Goal: Information Seeking & Learning: Learn about a topic

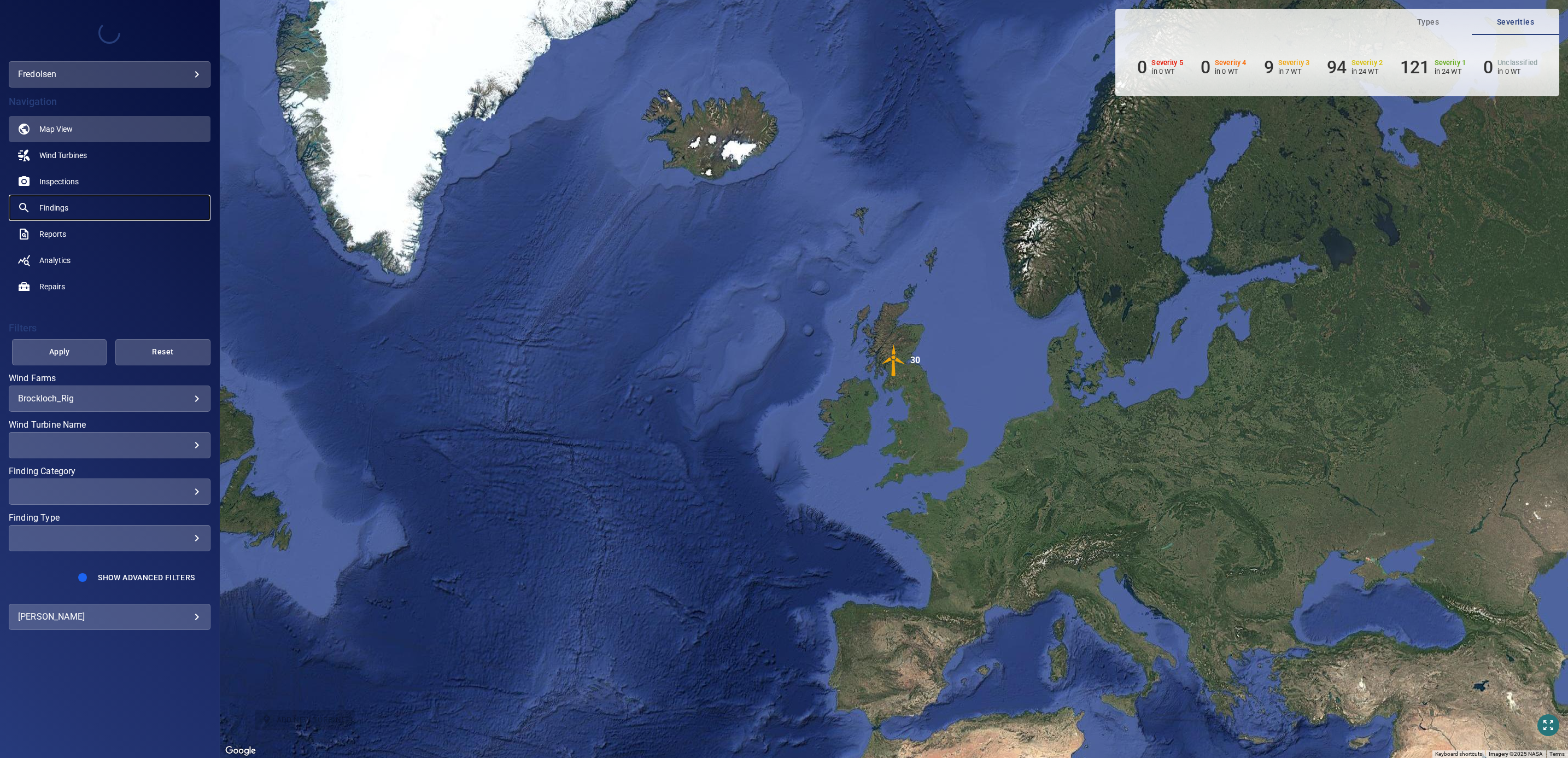
click at [52, 208] on span "Findings" at bounding box center [54, 208] width 29 height 11
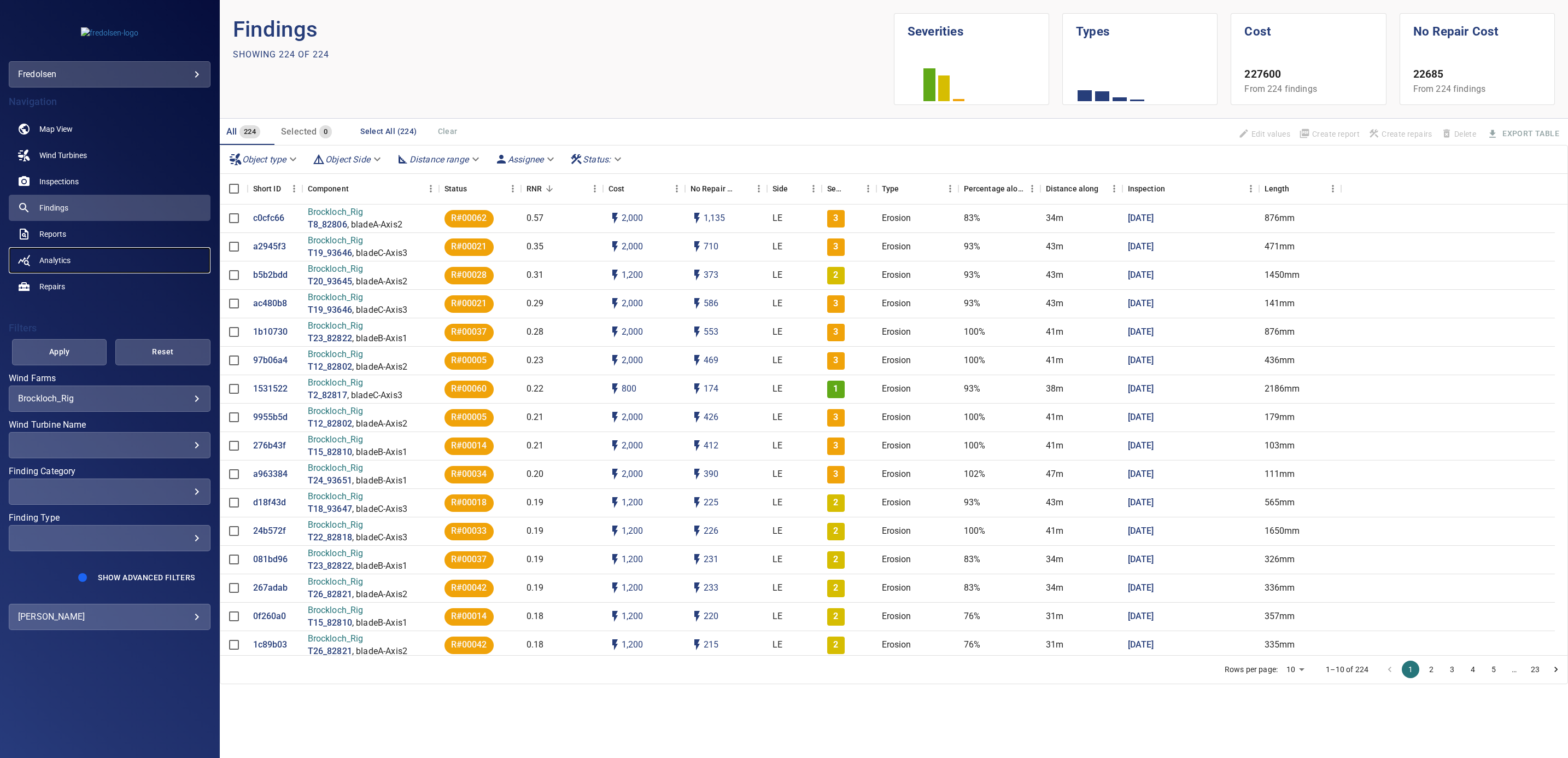
click at [59, 262] on span "Analytics" at bounding box center [55, 260] width 31 height 11
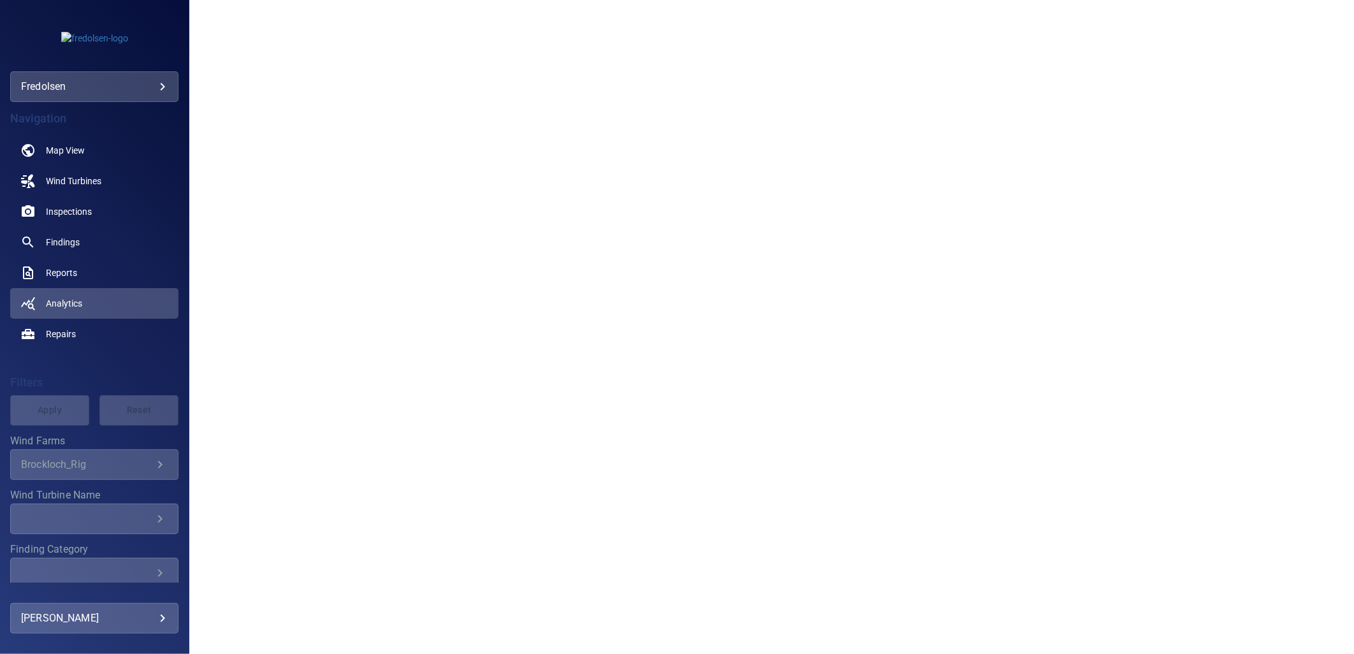
scroll to position [566, 0]
click at [59, 463] on div "Brockloch_Rig" at bounding box center [86, 464] width 131 height 12
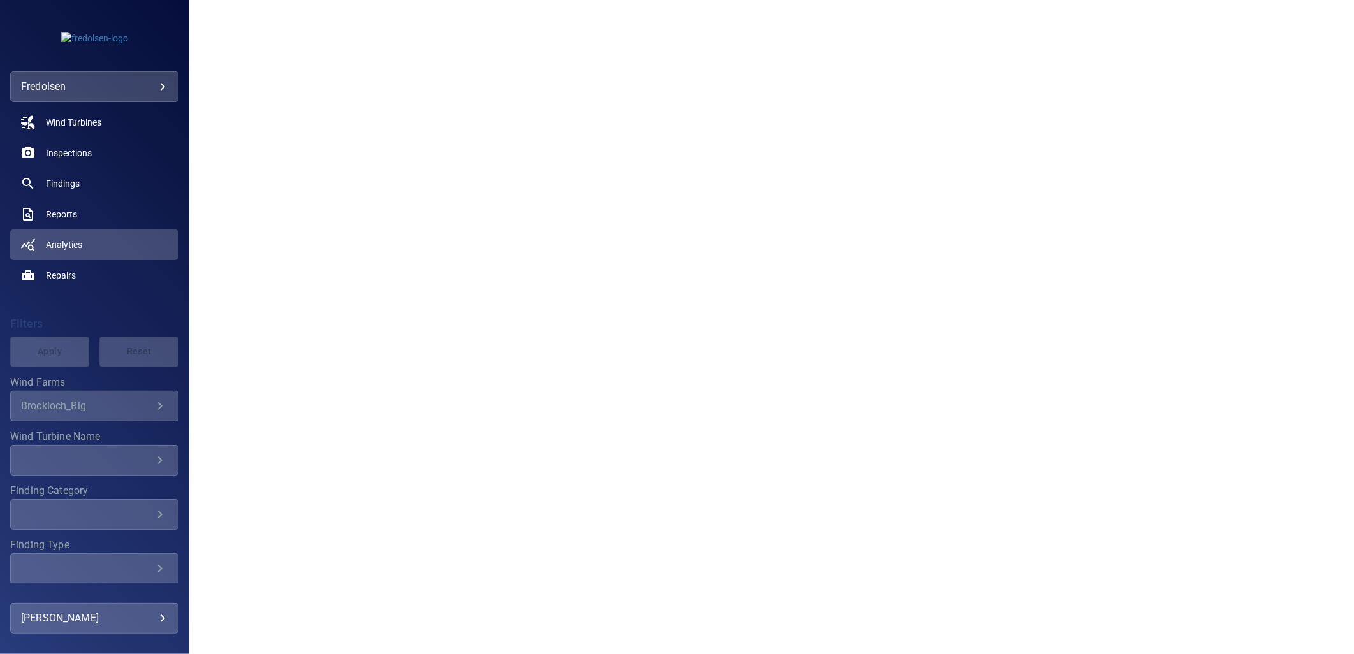
scroll to position [111, 0]
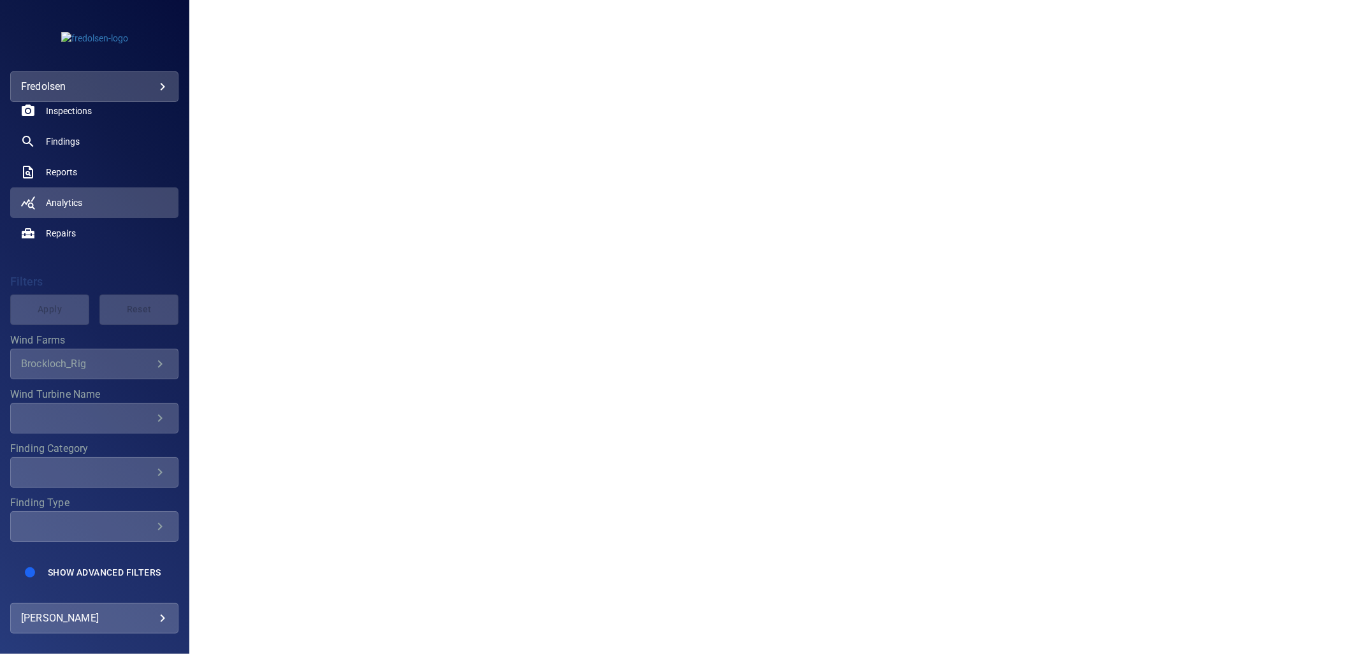
click at [129, 358] on div "Brockloch_Rig" at bounding box center [86, 364] width 131 height 12
click at [73, 135] on span "Findings" at bounding box center [63, 141] width 34 height 13
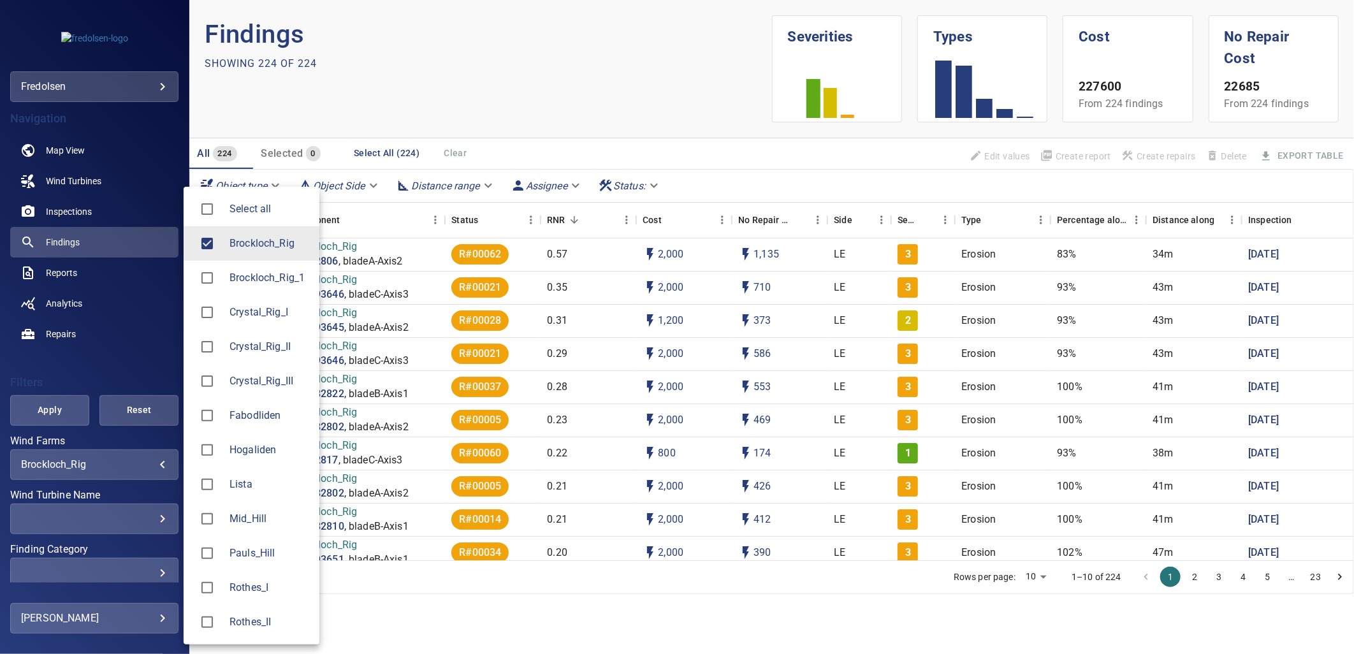
click at [85, 465] on body "**********" at bounding box center [677, 327] width 1354 height 654
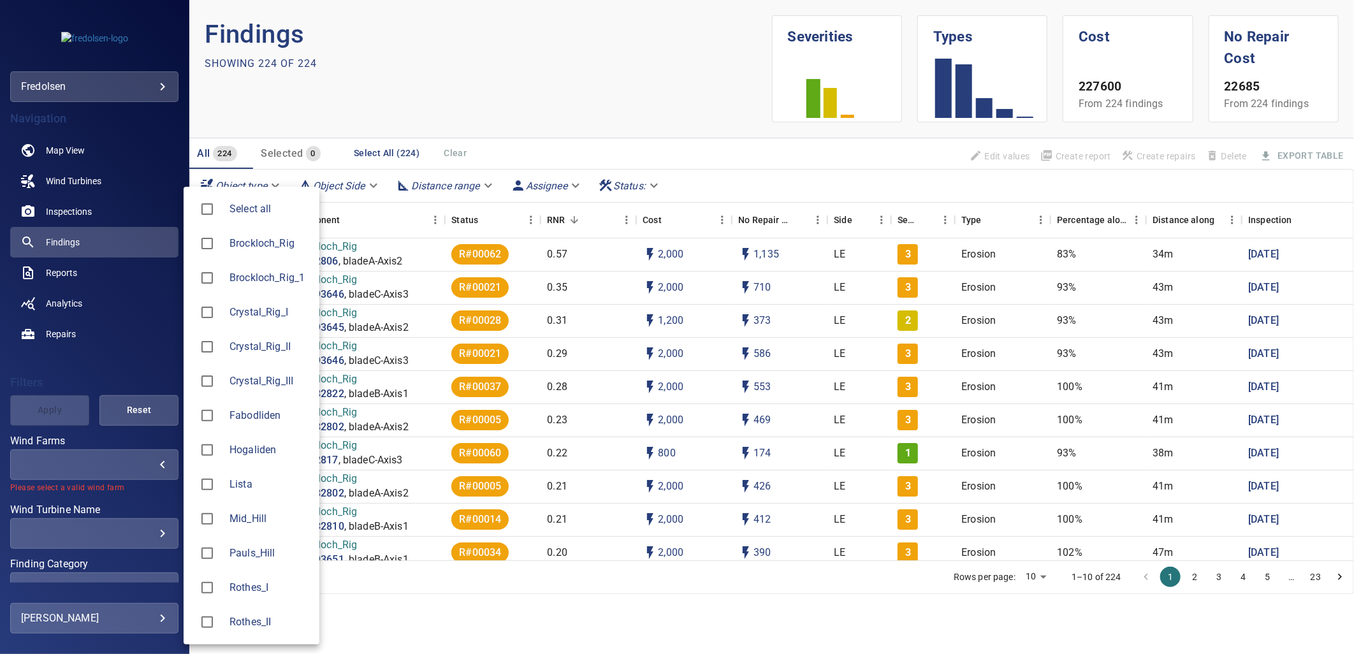
type input "**********"
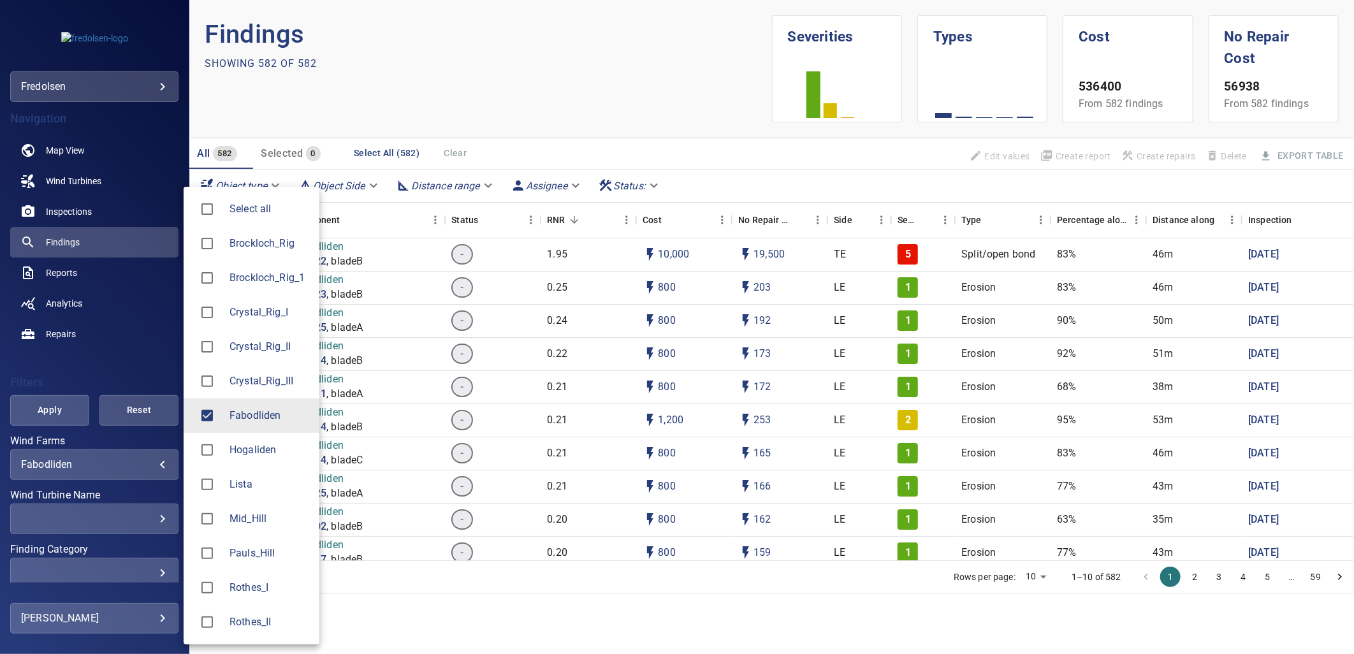
click at [78, 569] on div at bounding box center [677, 327] width 1354 height 654
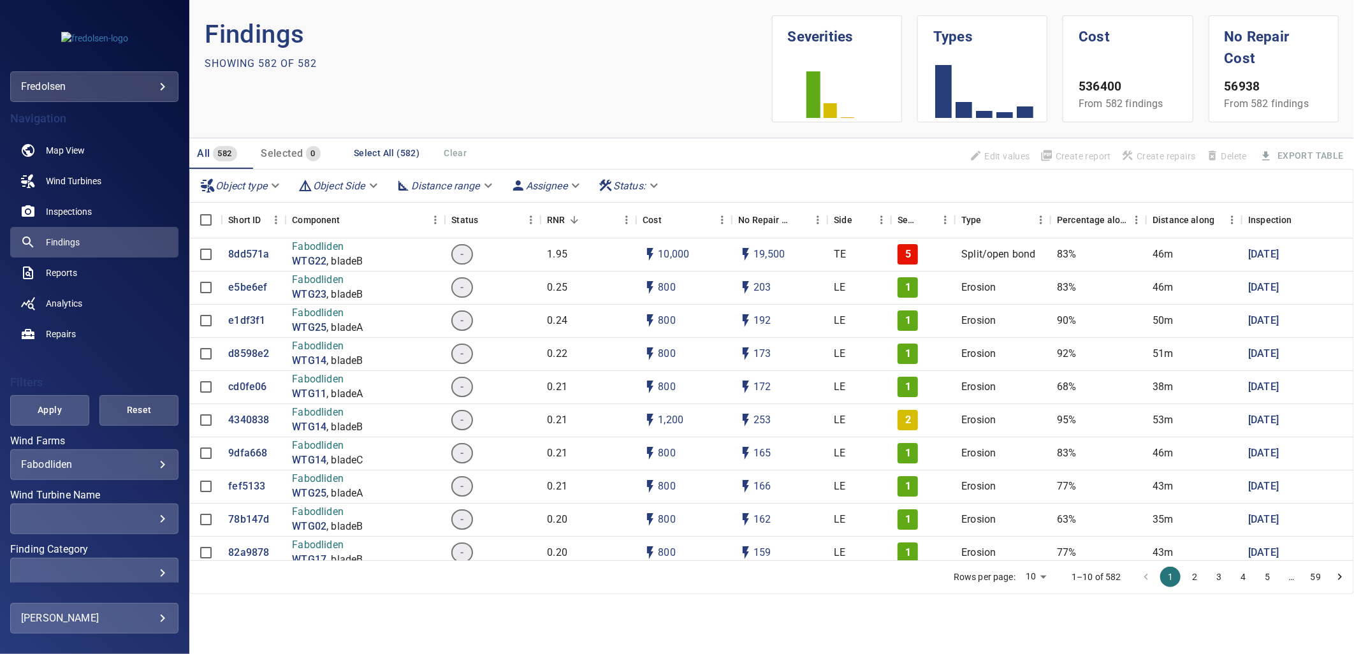
click at [103, 574] on div "​" at bounding box center [94, 573] width 147 height 12
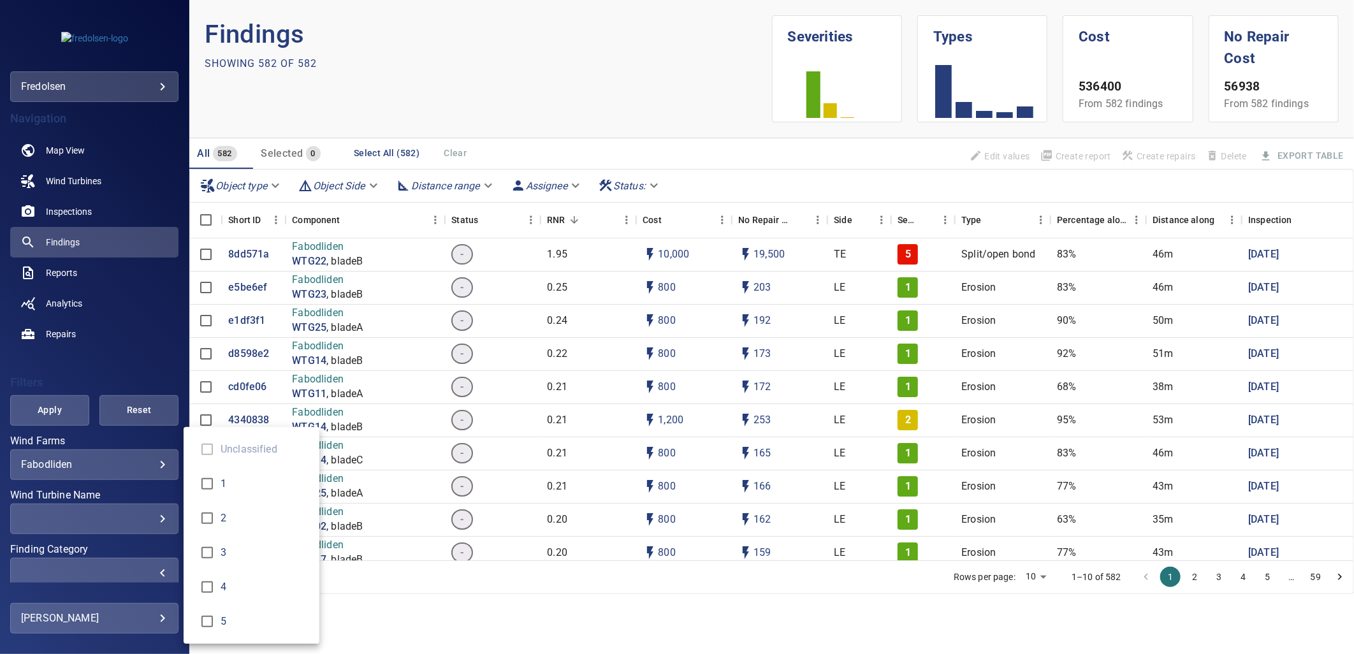
click at [136, 360] on div "Finding Category" at bounding box center [677, 327] width 1354 height 654
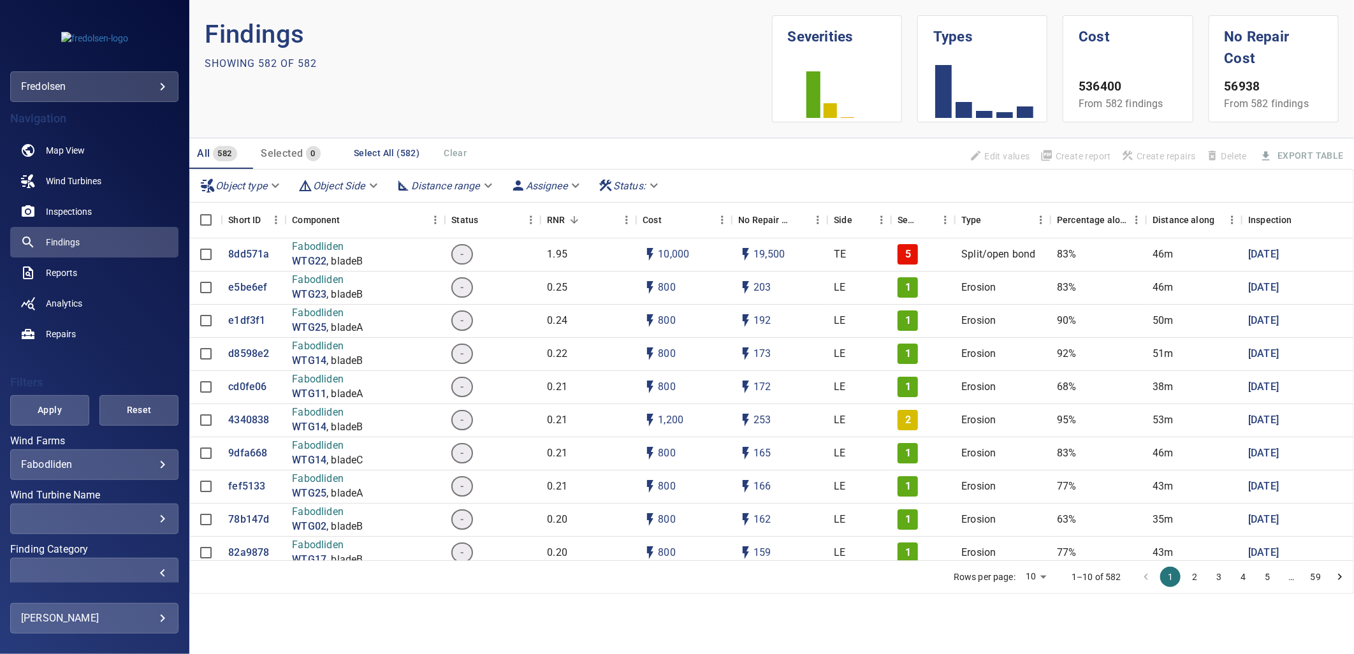
scroll to position [111, 0]
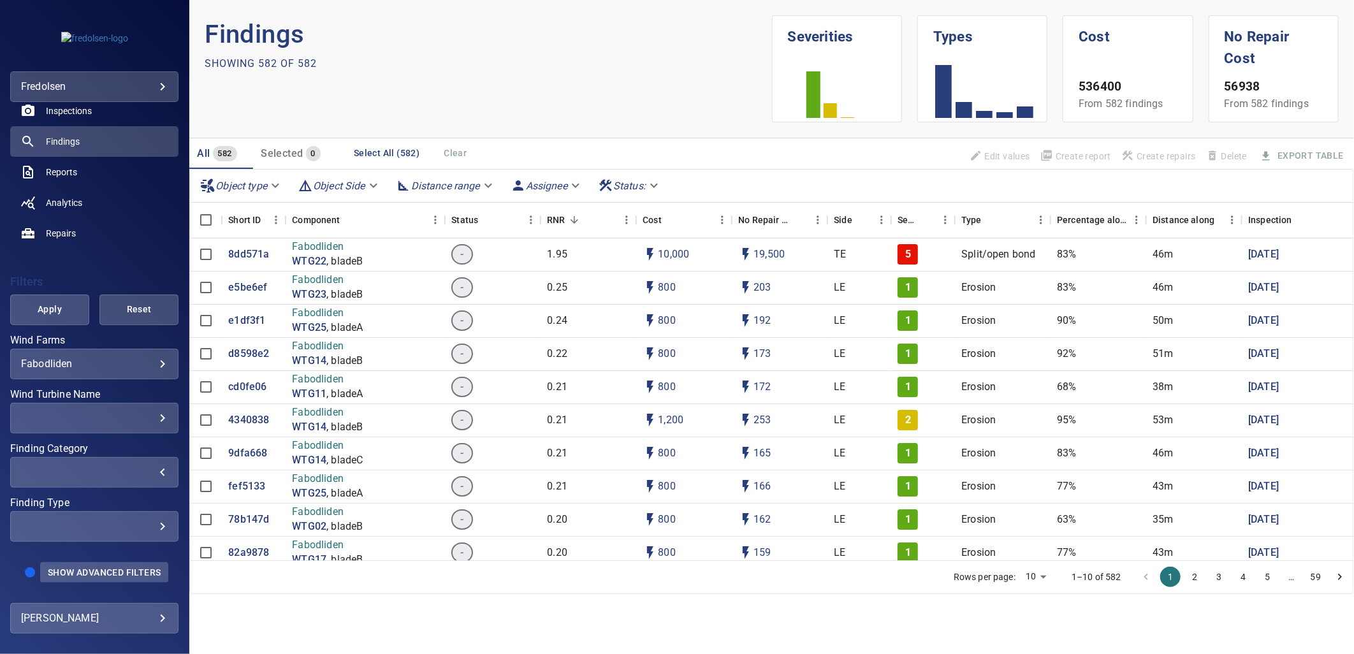
click at [101, 568] on span "Show Advanced Filters" at bounding box center [104, 572] width 113 height 10
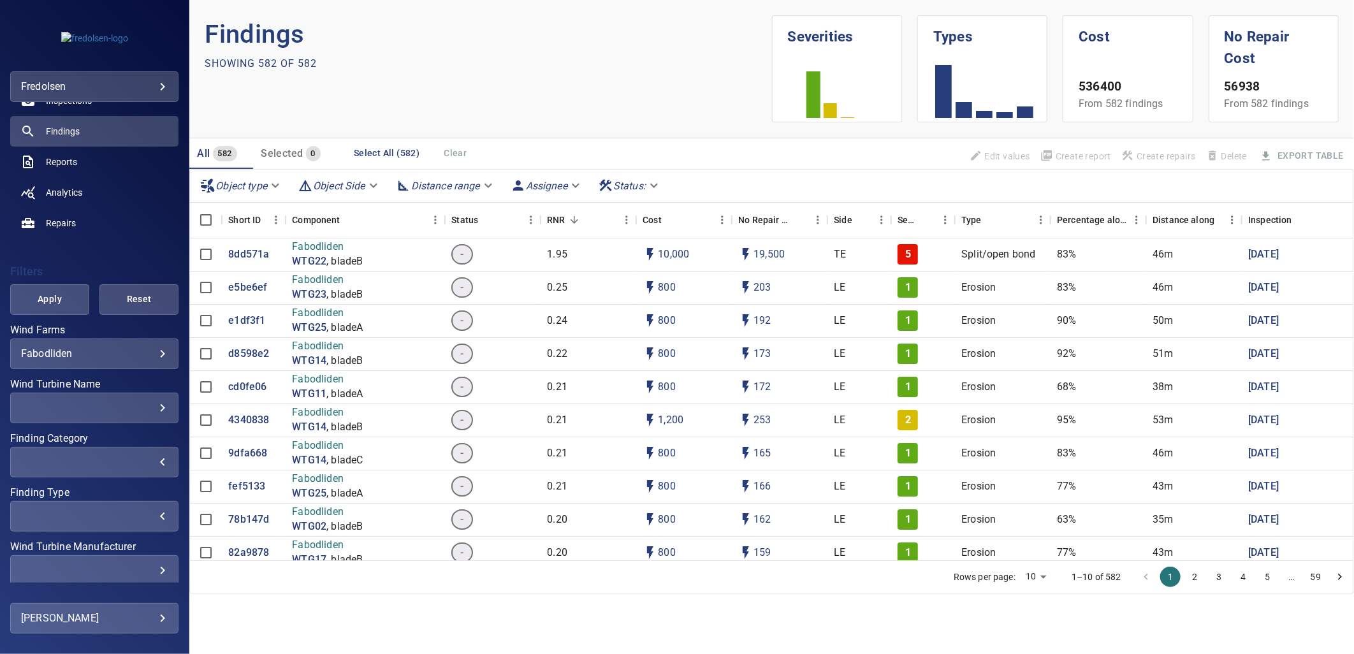
click at [143, 518] on div "​" at bounding box center [94, 516] width 147 height 12
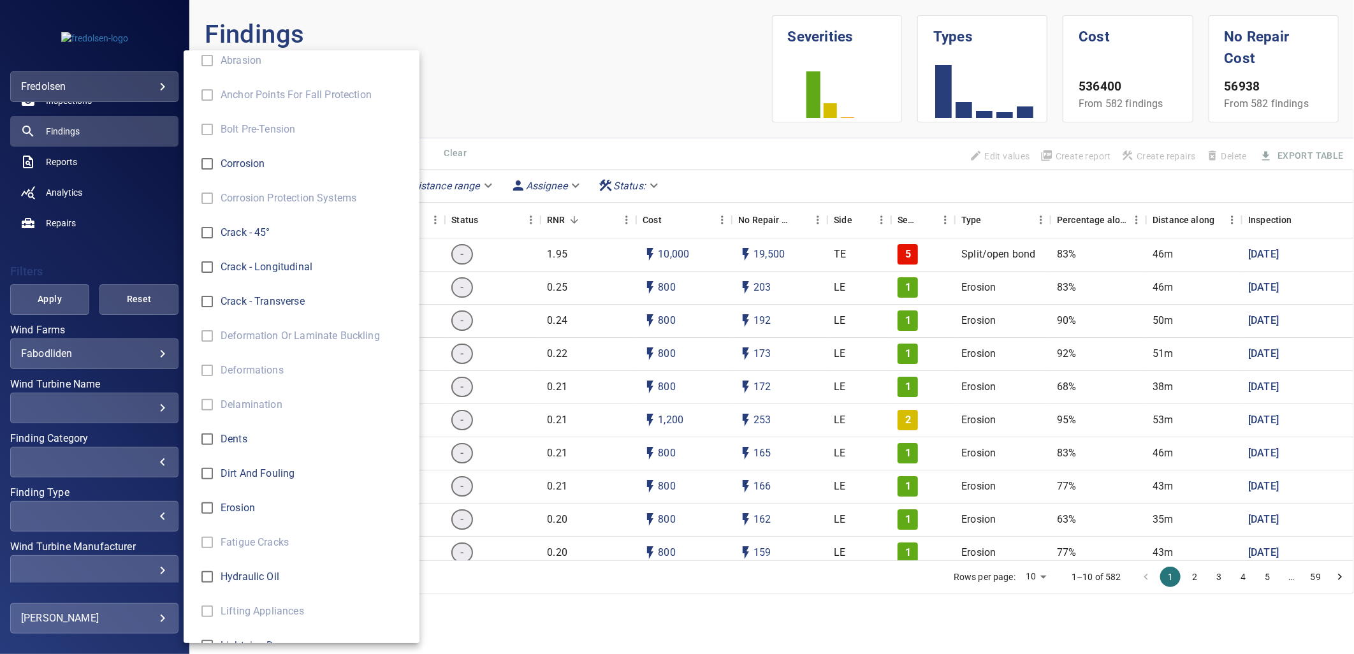
scroll to position [71, 0]
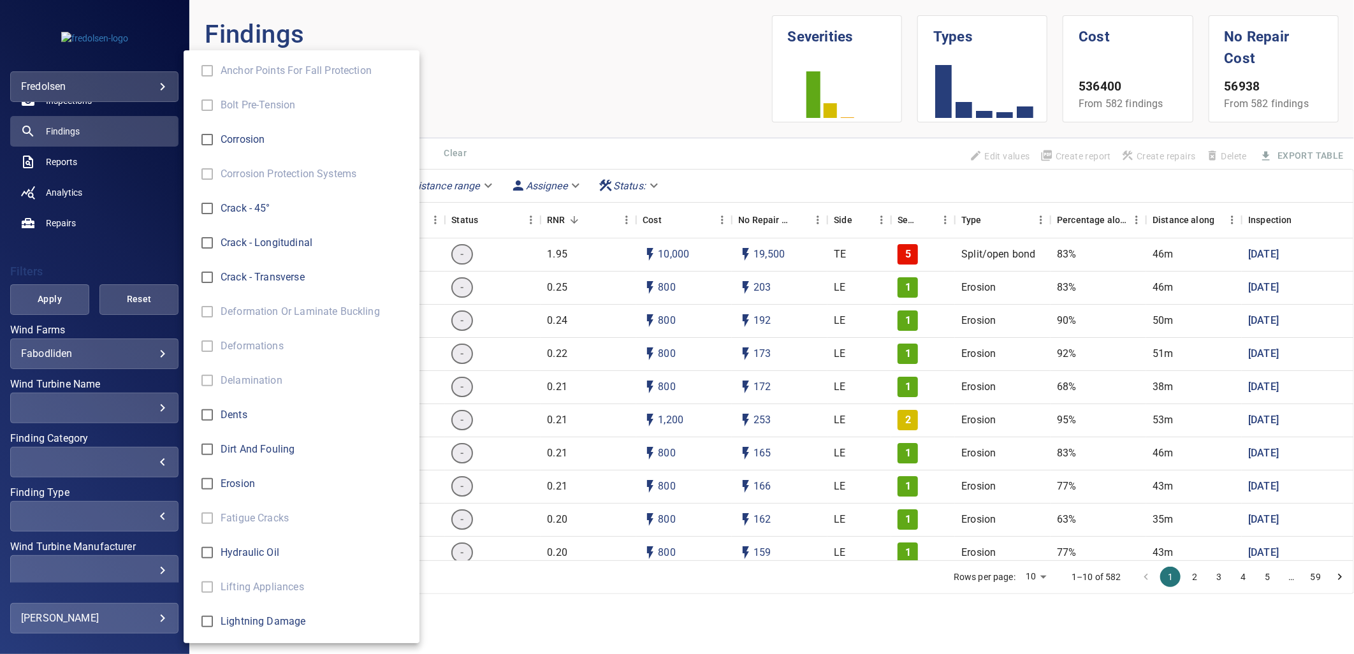
type input "*******"
click at [65, 312] on div "Finding Type" at bounding box center [677, 327] width 1354 height 654
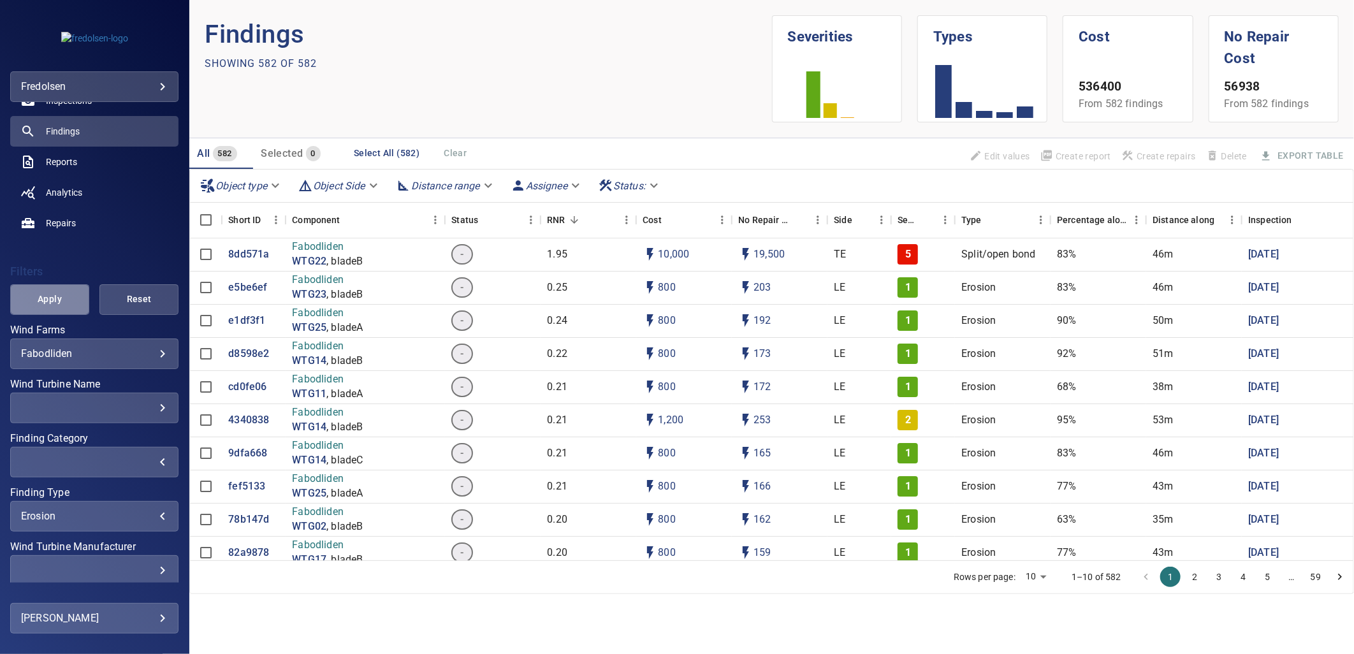
click at [64, 302] on span "Apply" at bounding box center [49, 299] width 47 height 16
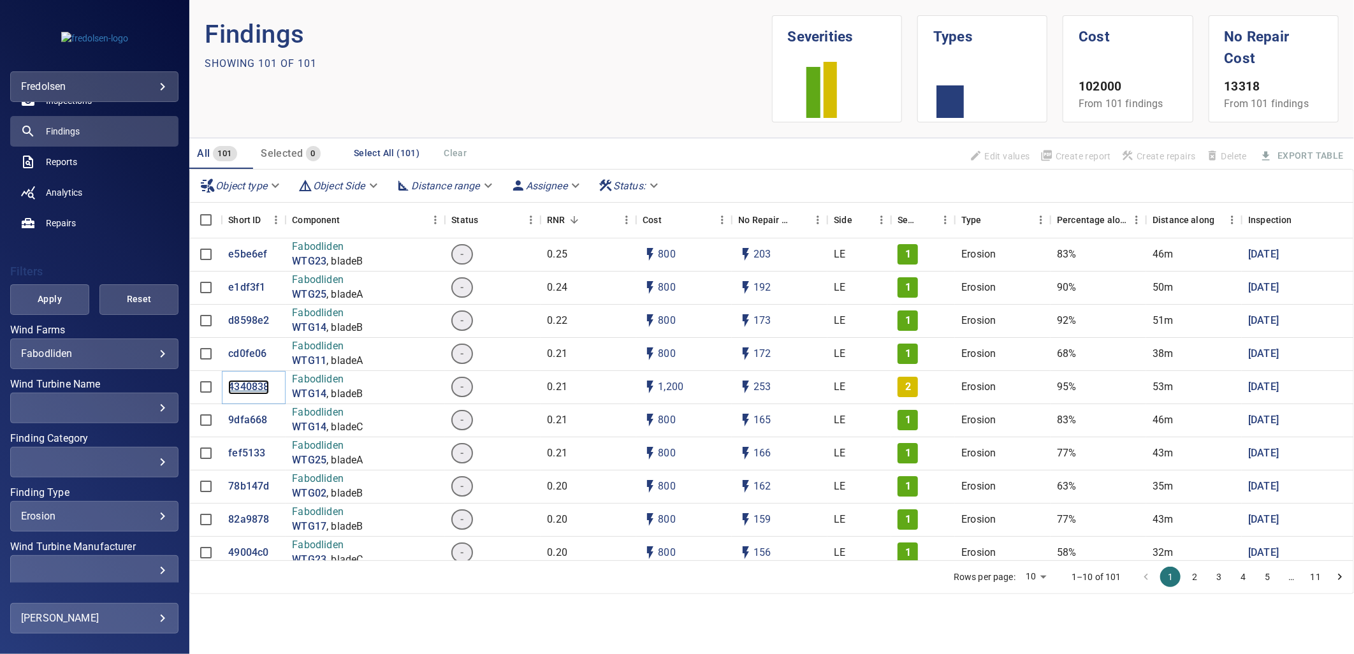
click at [256, 387] on p "4340838" at bounding box center [248, 387] width 41 height 15
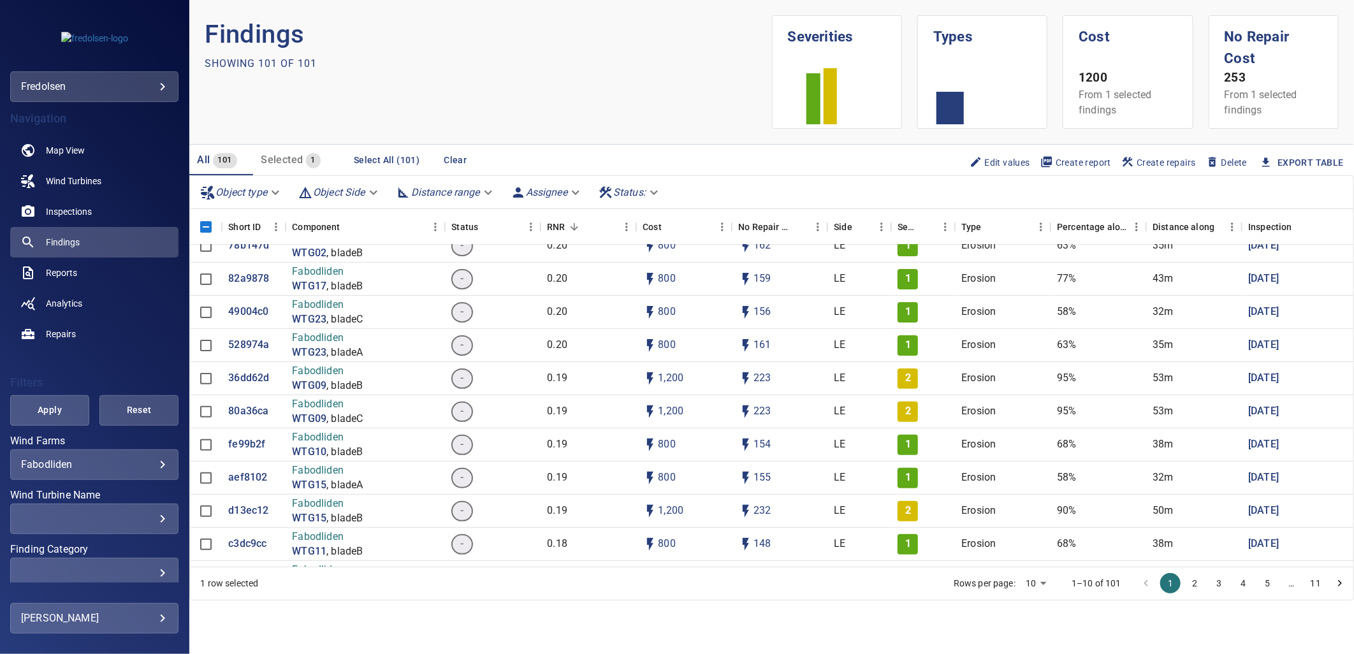
scroll to position [283, 0]
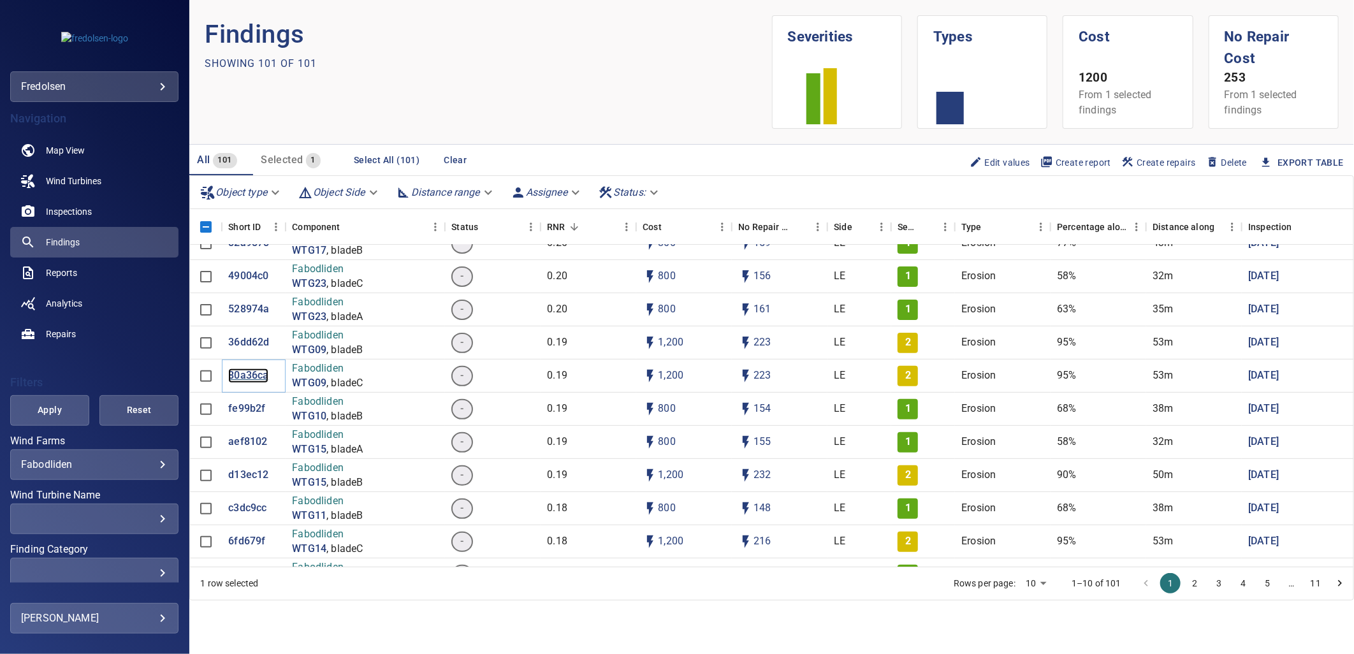
click at [259, 370] on p "80a36ca" at bounding box center [248, 375] width 40 height 15
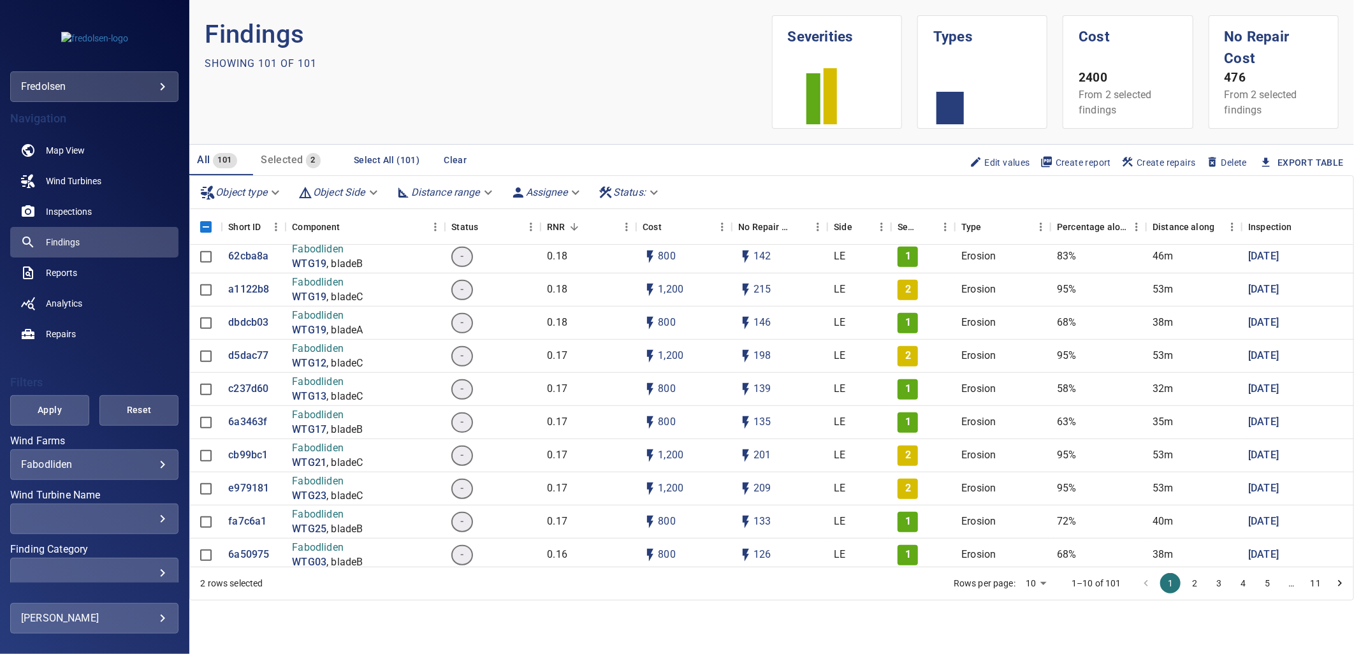
scroll to position [638, 0]
click at [253, 414] on p "6a3463f" at bounding box center [247, 419] width 39 height 15
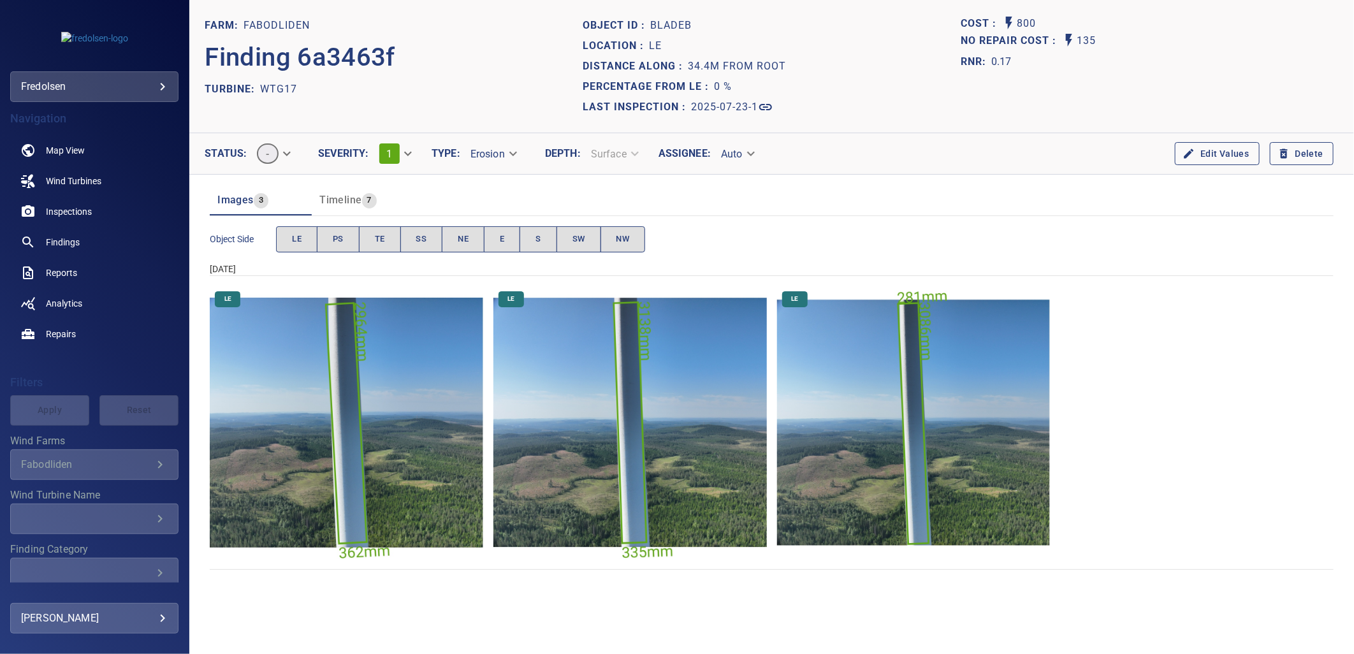
click at [870, 468] on img "Fabodliden/WTG17/2025-07-23-1/2025-07-23-7/image18wp20.jpg" at bounding box center [913, 422] width 273 height 273
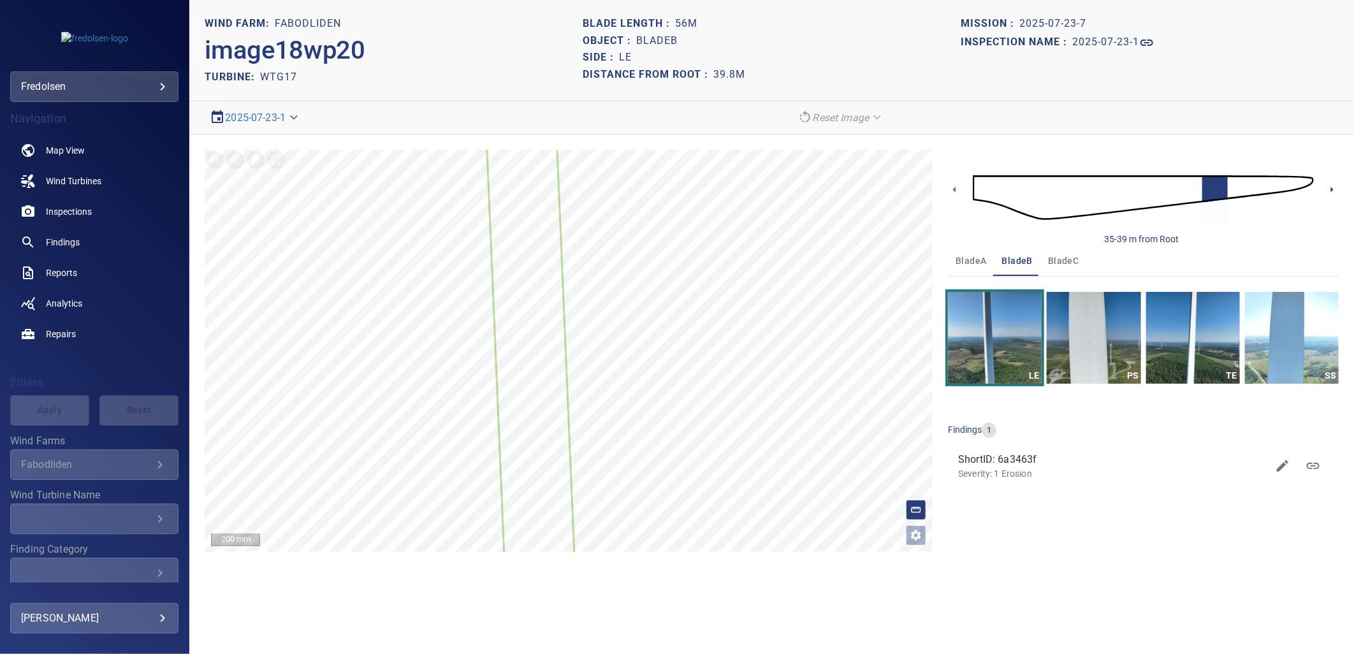
click at [1331, 190] on icon at bounding box center [1331, 189] width 13 height 13
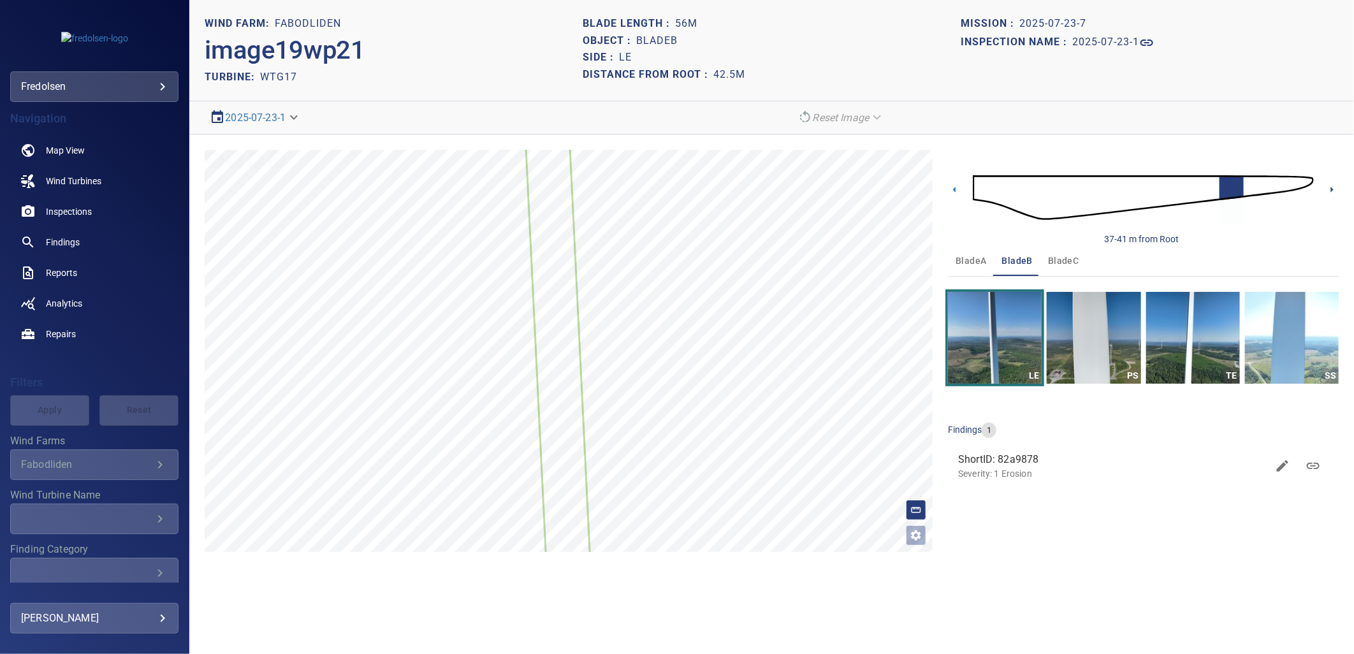
click at [1331, 190] on icon at bounding box center [1331, 189] width 13 height 13
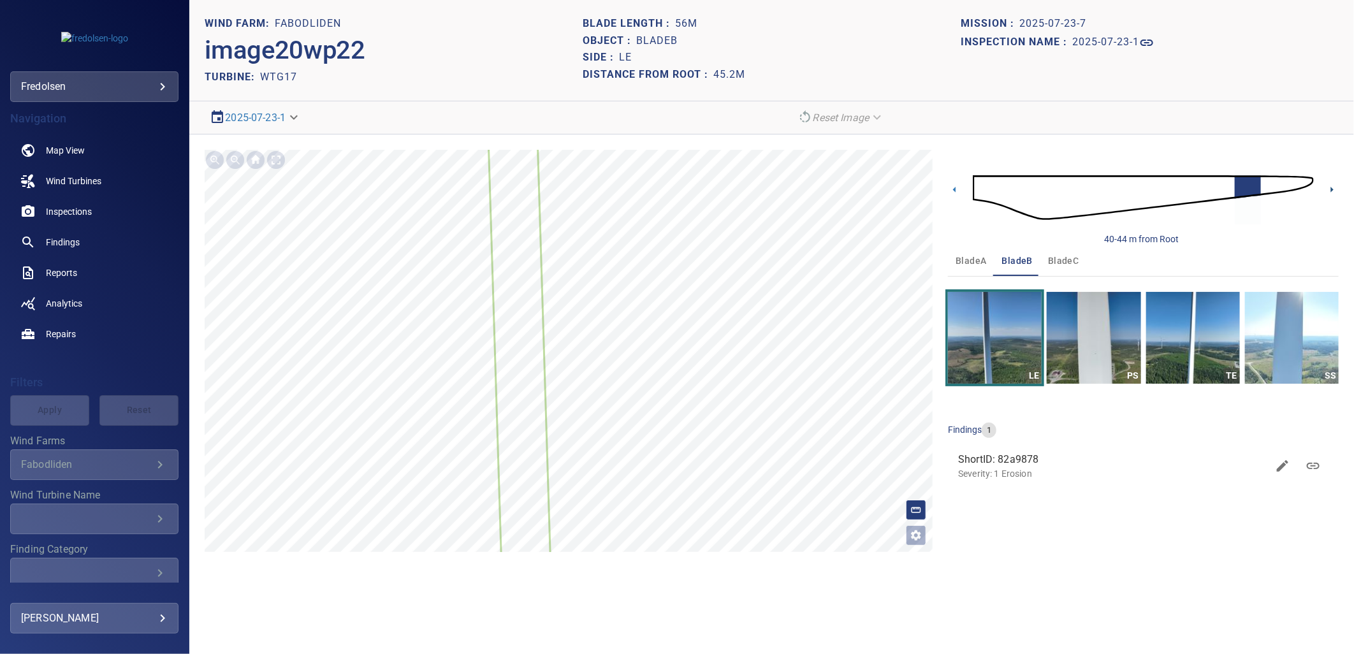
click at [1331, 190] on icon at bounding box center [1331, 189] width 13 height 13
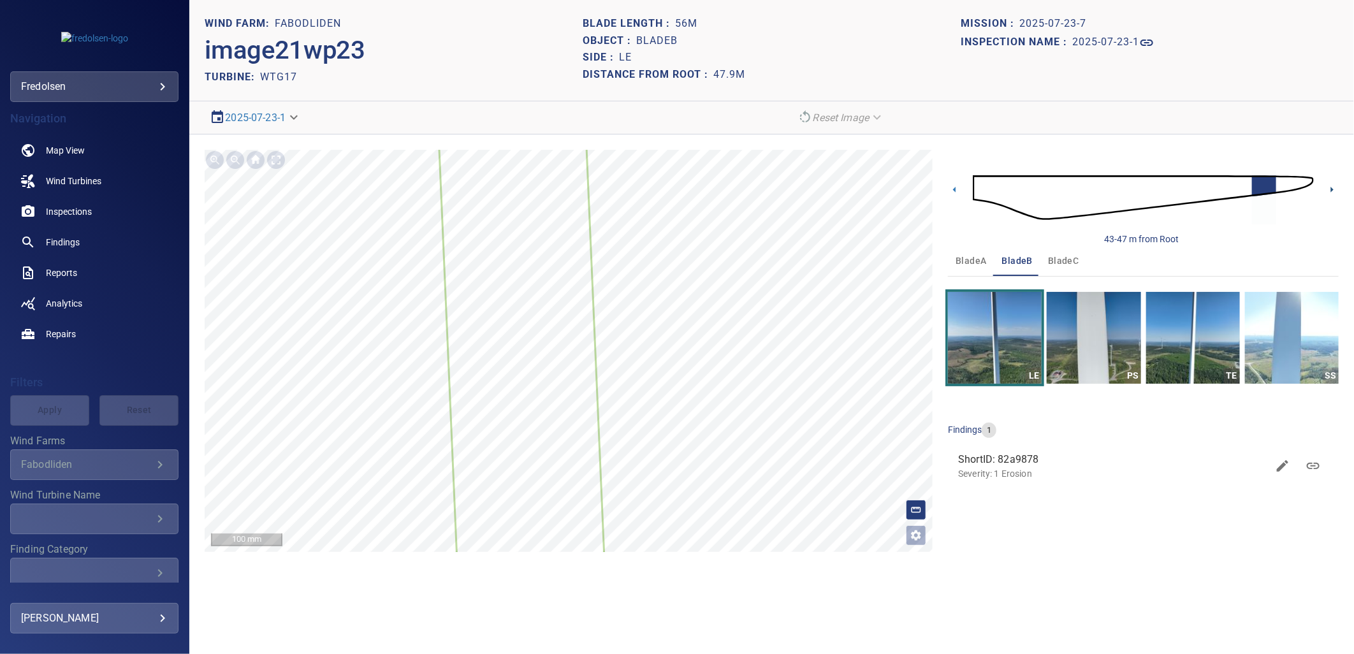
click at [1329, 187] on icon at bounding box center [1331, 189] width 13 height 13
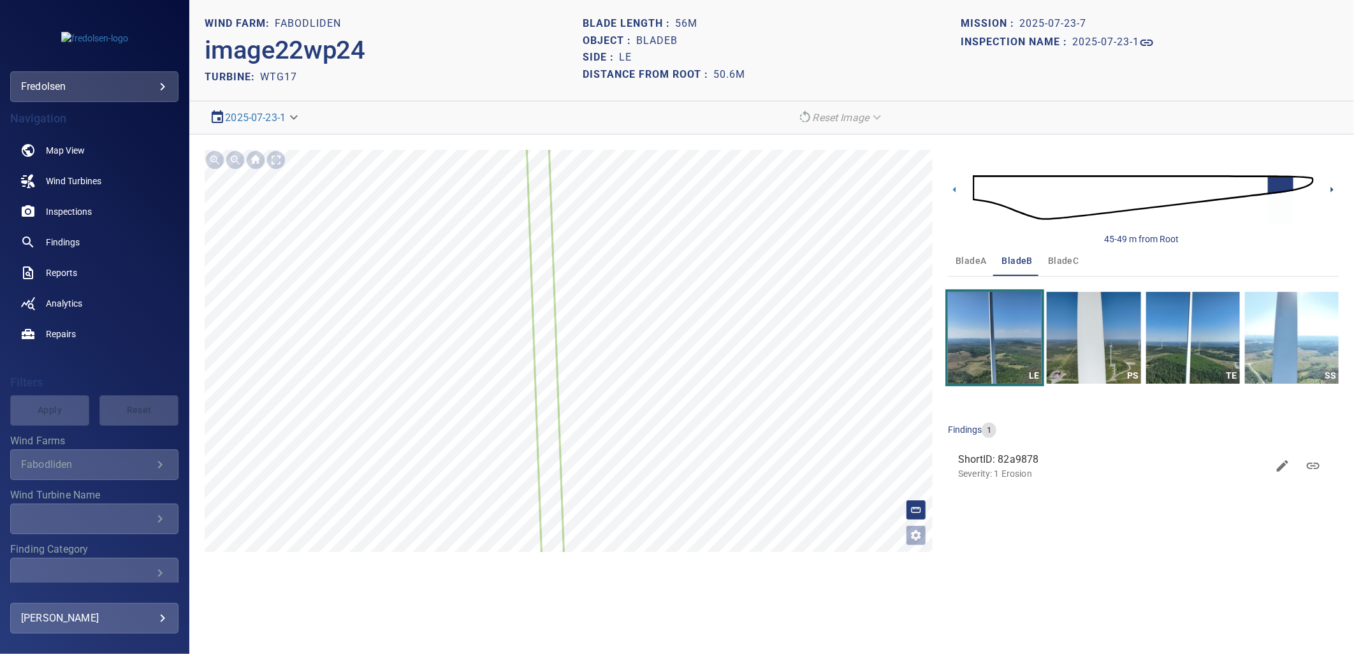
click at [1329, 187] on icon at bounding box center [1331, 189] width 13 height 13
click at [1332, 187] on icon at bounding box center [1331, 189] width 13 height 13
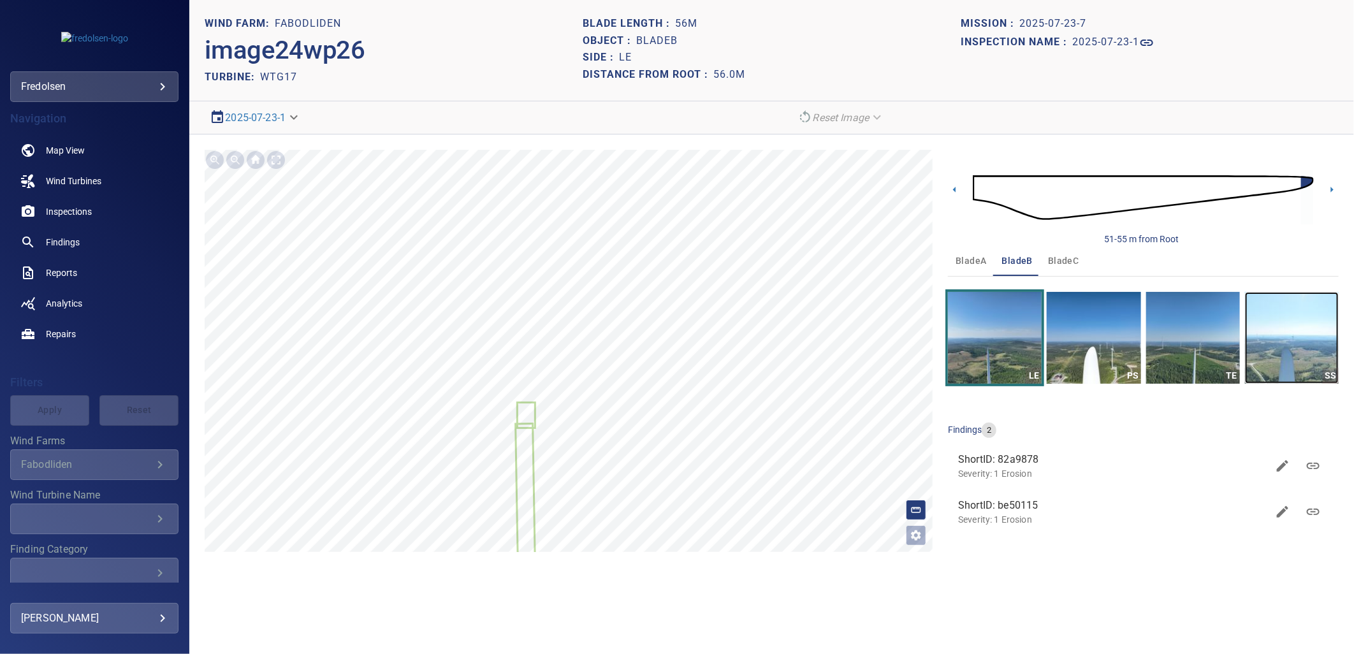
click at [1257, 360] on img "button" at bounding box center [1292, 338] width 94 height 92
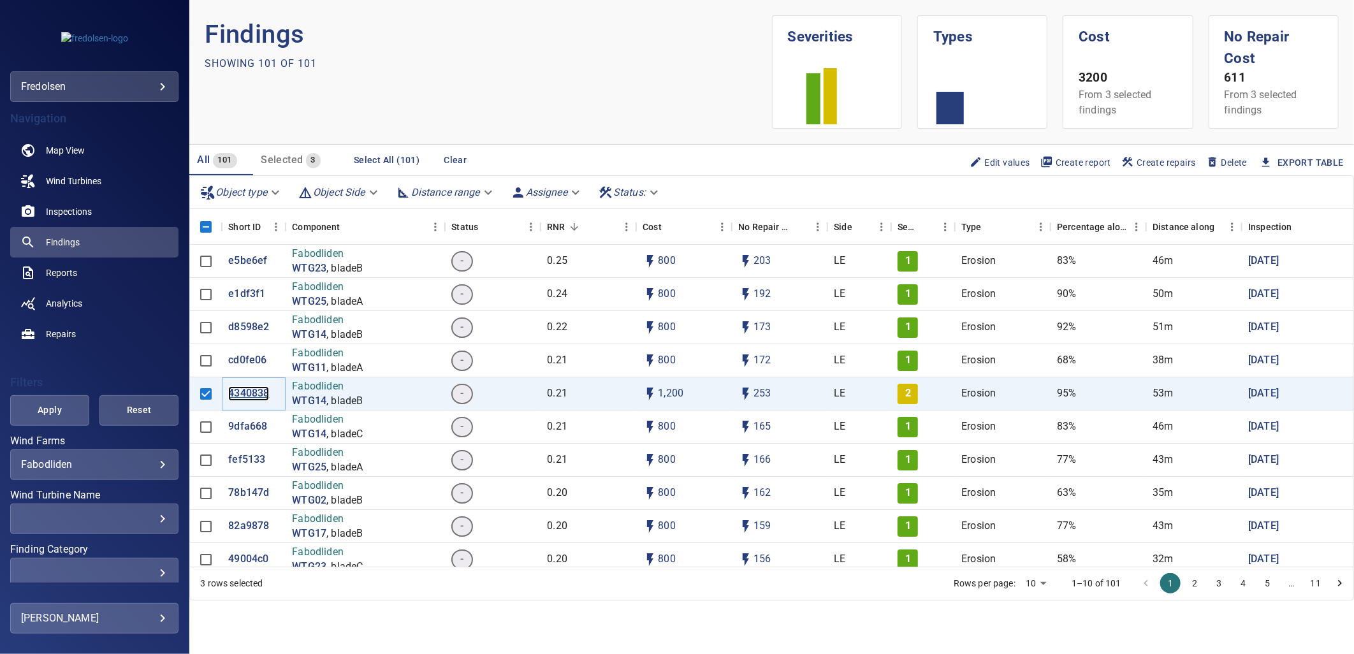
click at [249, 386] on p "4340838" at bounding box center [248, 393] width 41 height 15
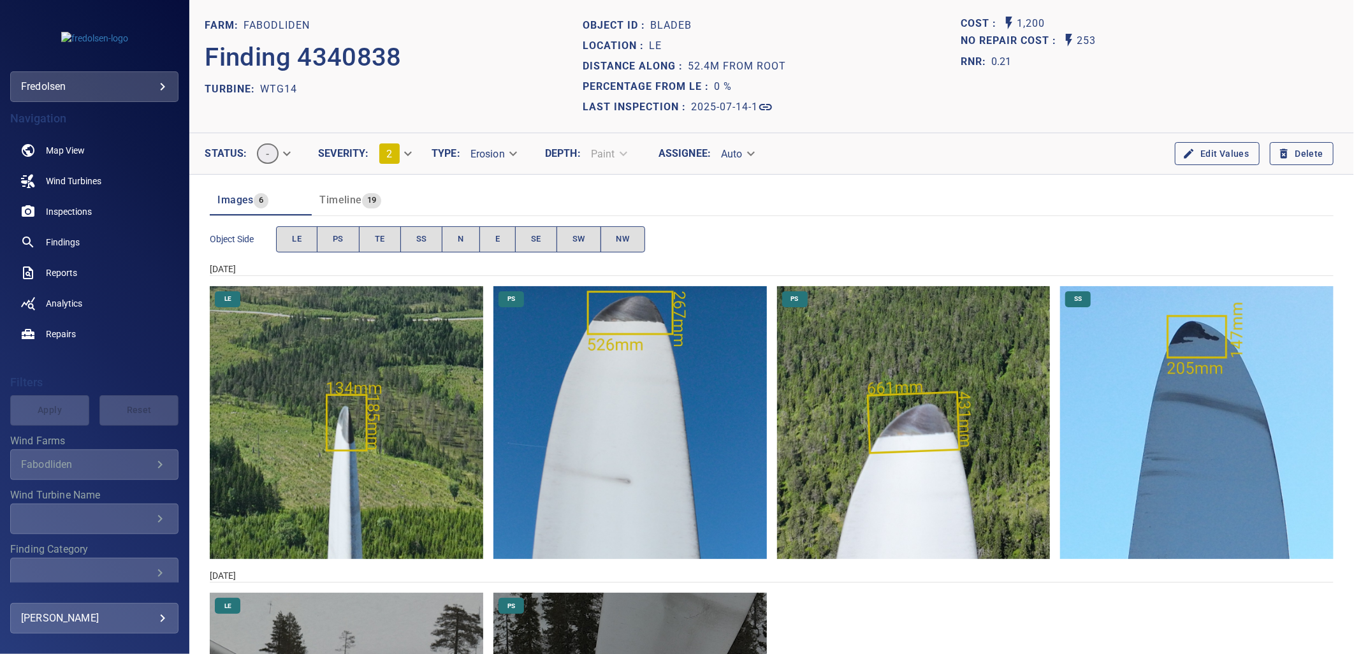
click at [632, 345] on img "Fabodliden/WTG14/2025-07-14-1/2025-07-16-2/image26wp30.jpg" at bounding box center [629, 422] width 273 height 273
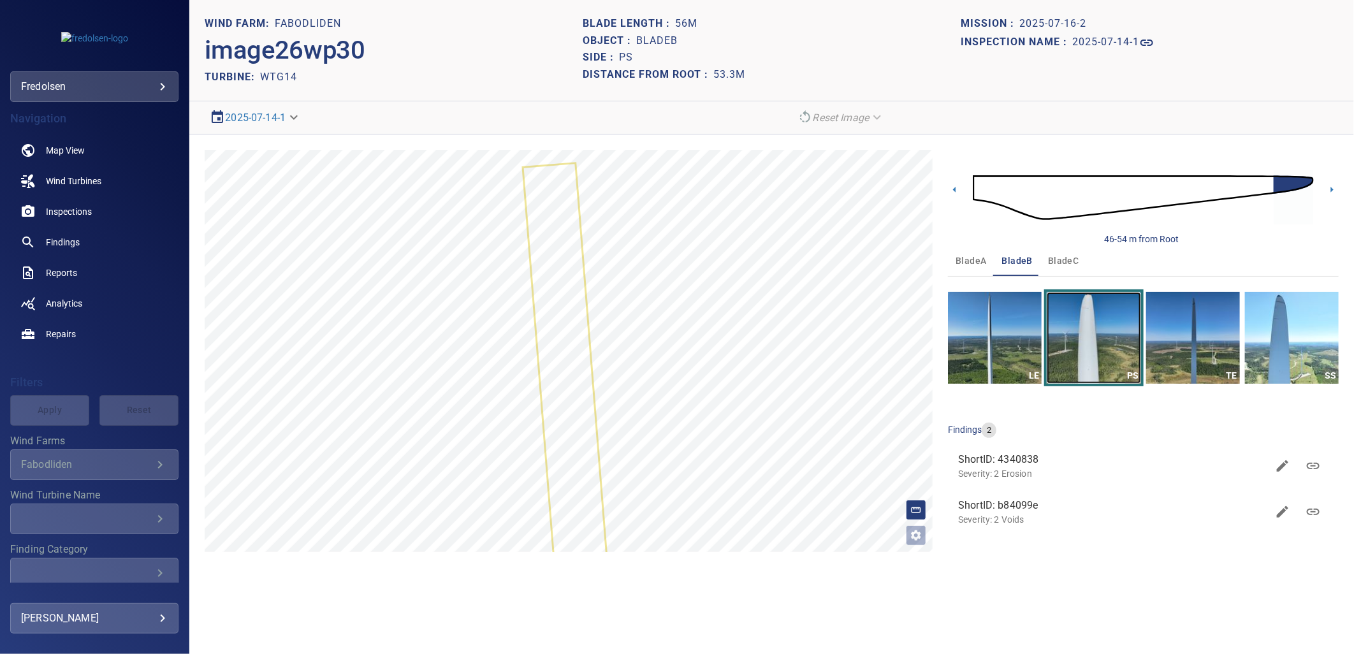
click at [1095, 344] on img "button" at bounding box center [1094, 338] width 94 height 92
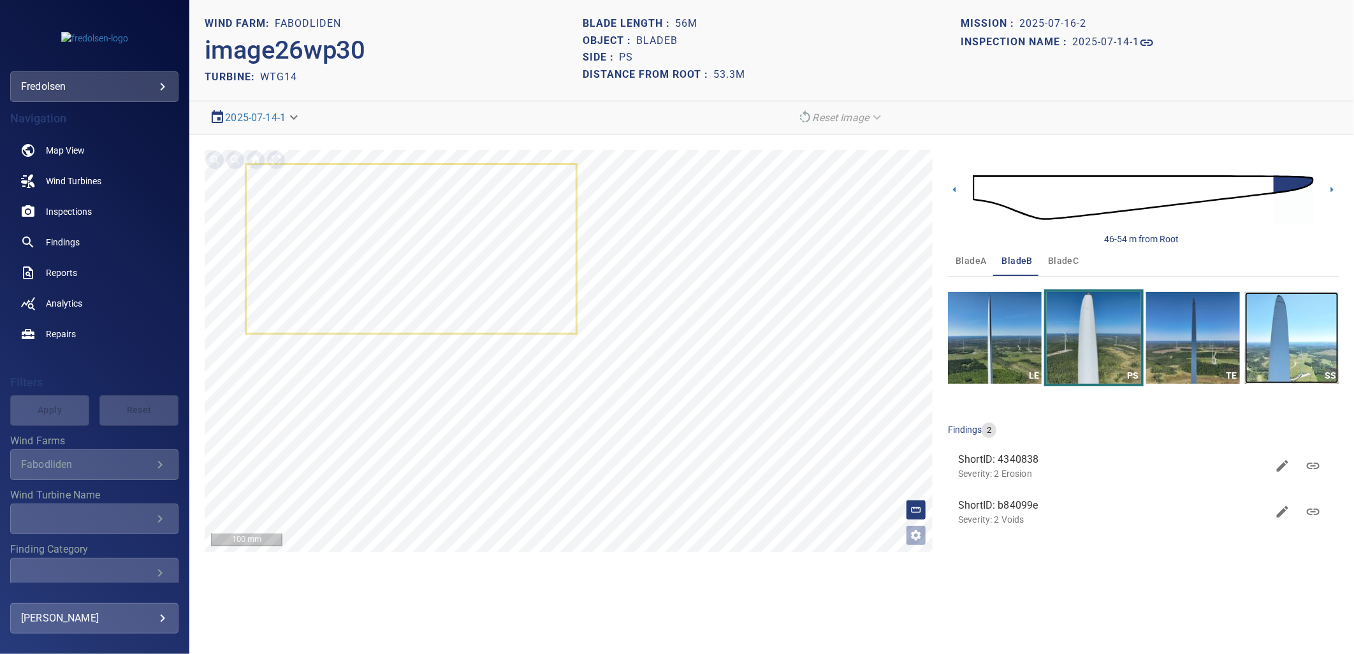
click at [1279, 323] on img "button" at bounding box center [1292, 338] width 94 height 92
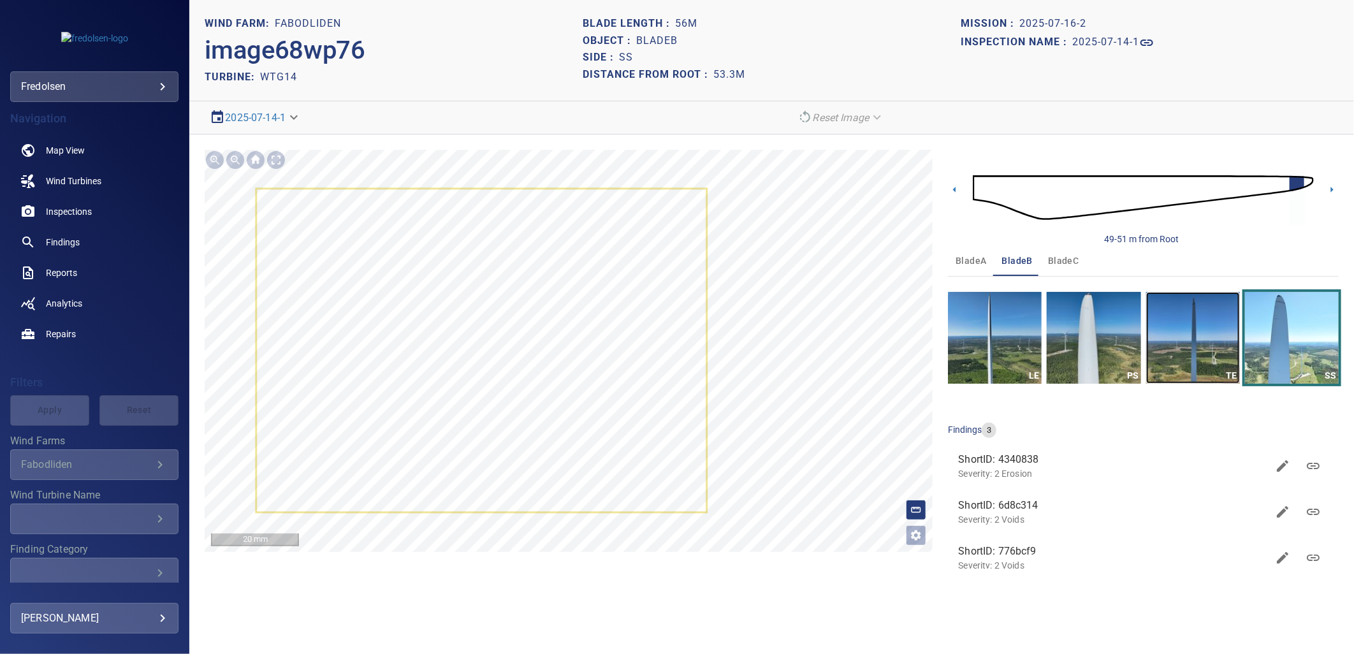
click at [1188, 336] on img "button" at bounding box center [1193, 338] width 94 height 92
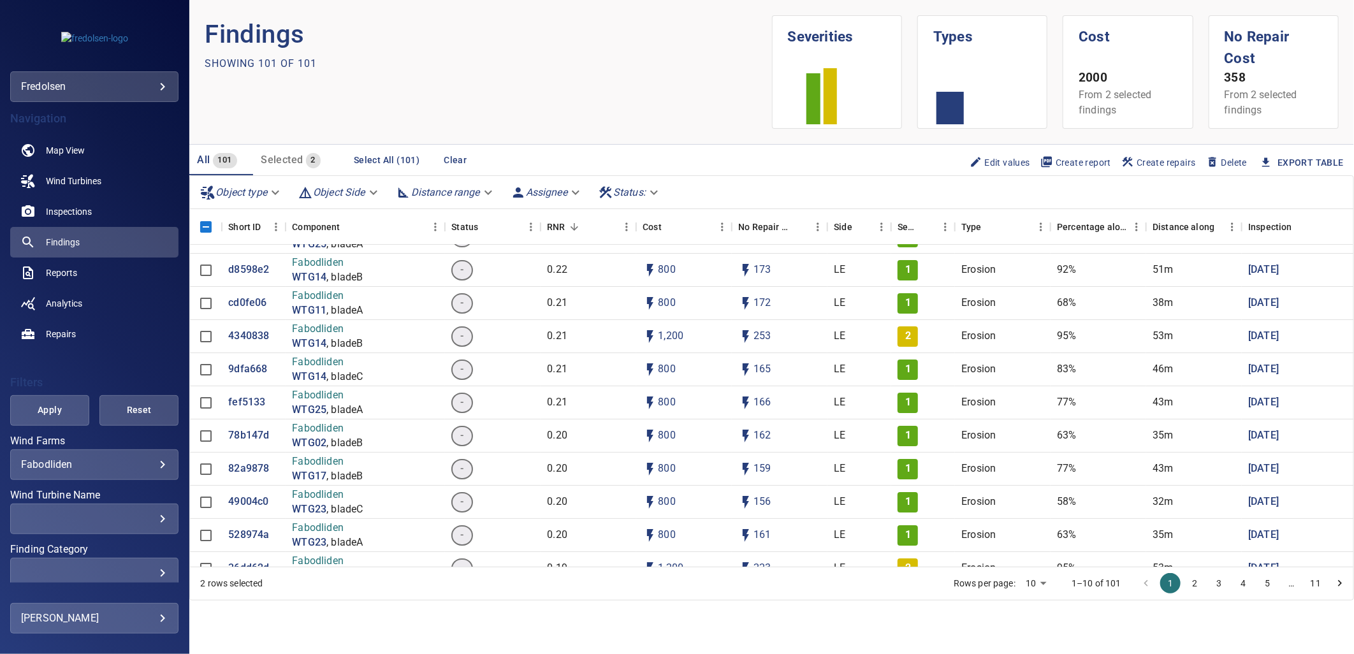
scroll to position [283, 0]
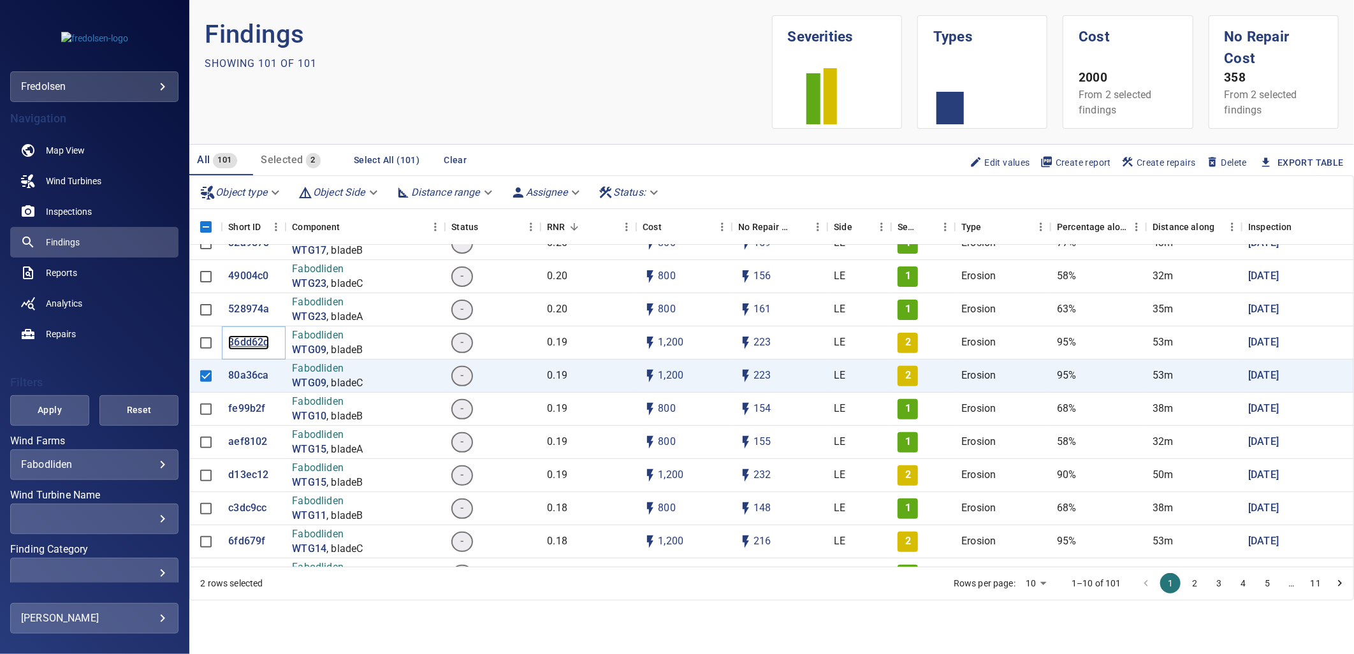
click at [259, 336] on p "36dd62d" at bounding box center [248, 342] width 41 height 15
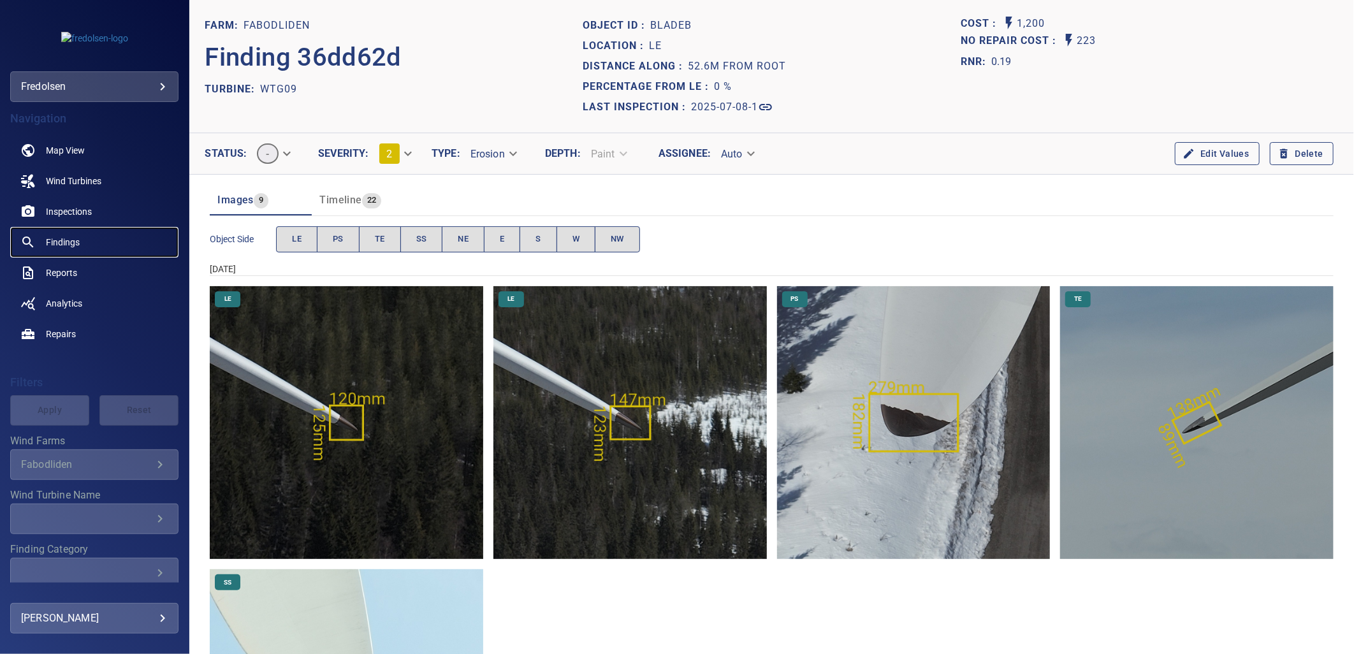
click at [64, 246] on span "Findings" at bounding box center [63, 242] width 34 height 13
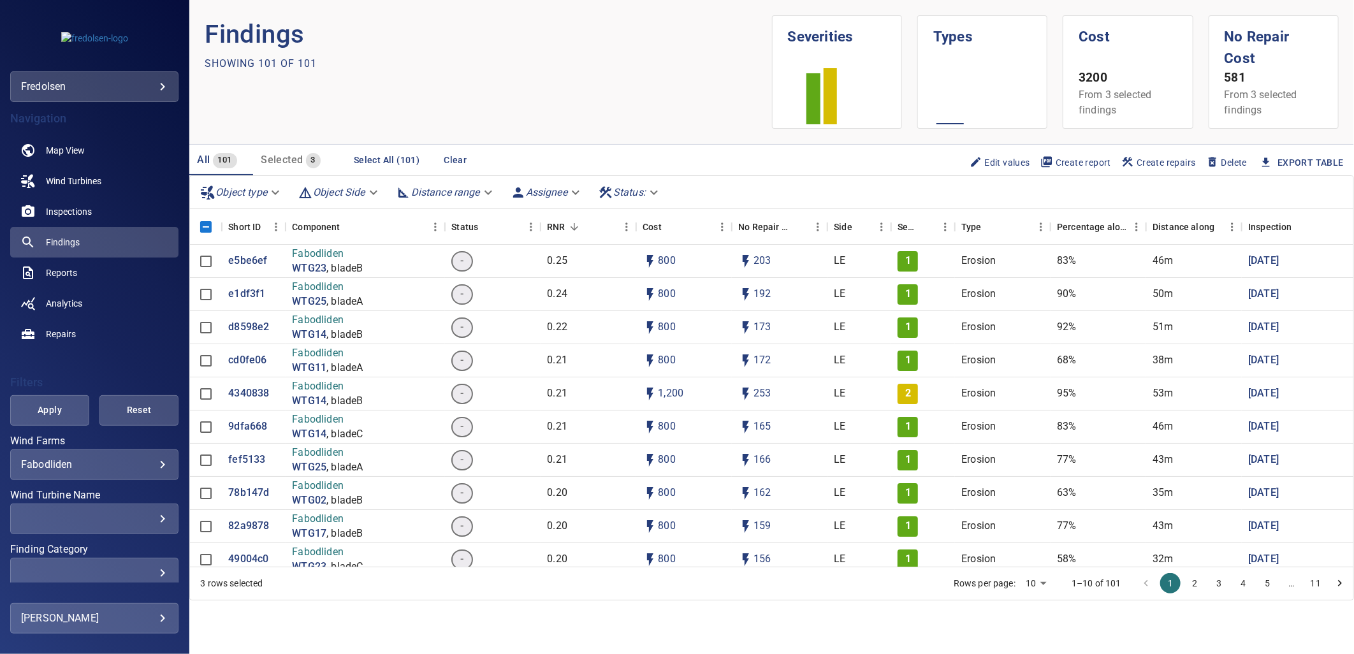
click at [60, 463] on body "**********" at bounding box center [677, 327] width 1354 height 654
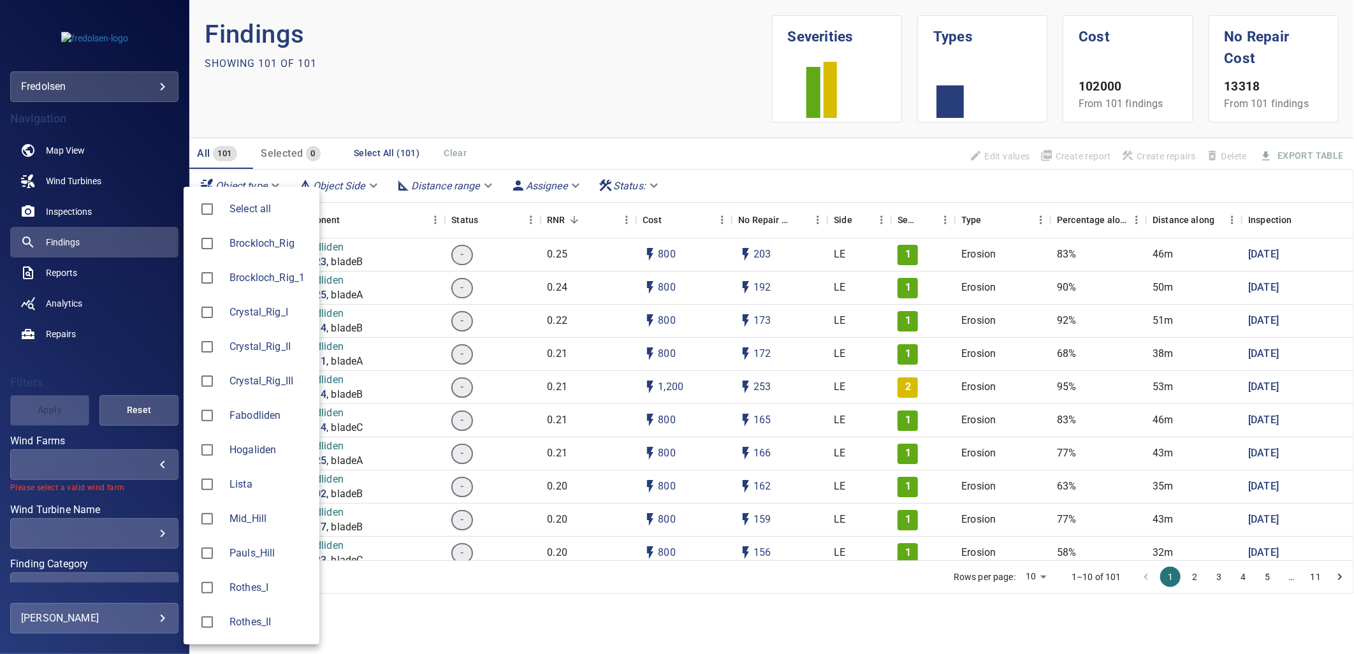
type input "*********"
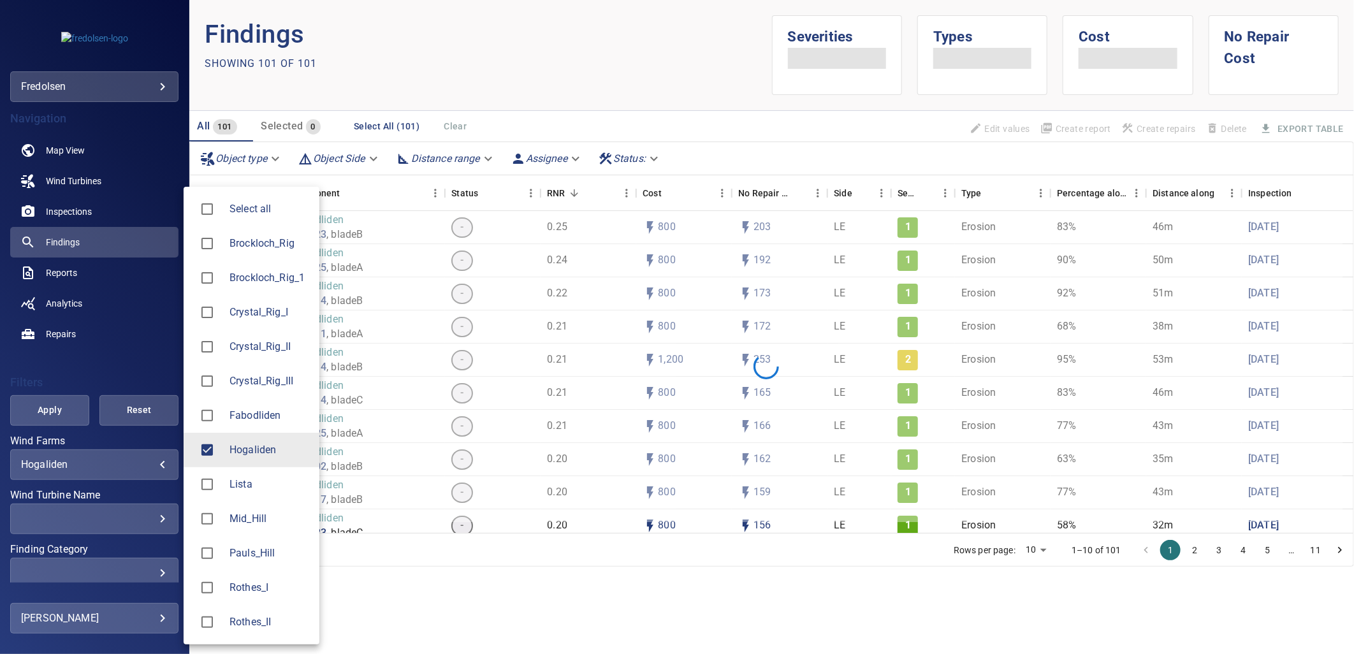
click at [70, 571] on div at bounding box center [677, 327] width 1354 height 654
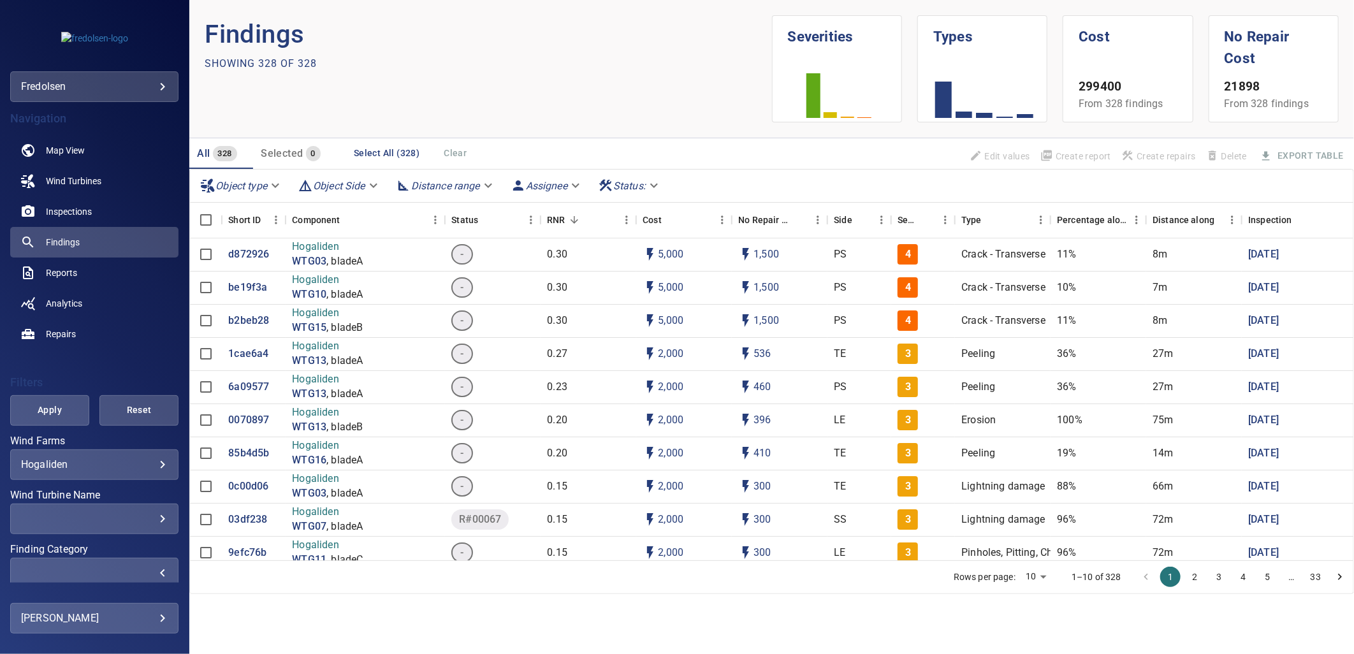
click at [149, 574] on div "​" at bounding box center [94, 573] width 147 height 12
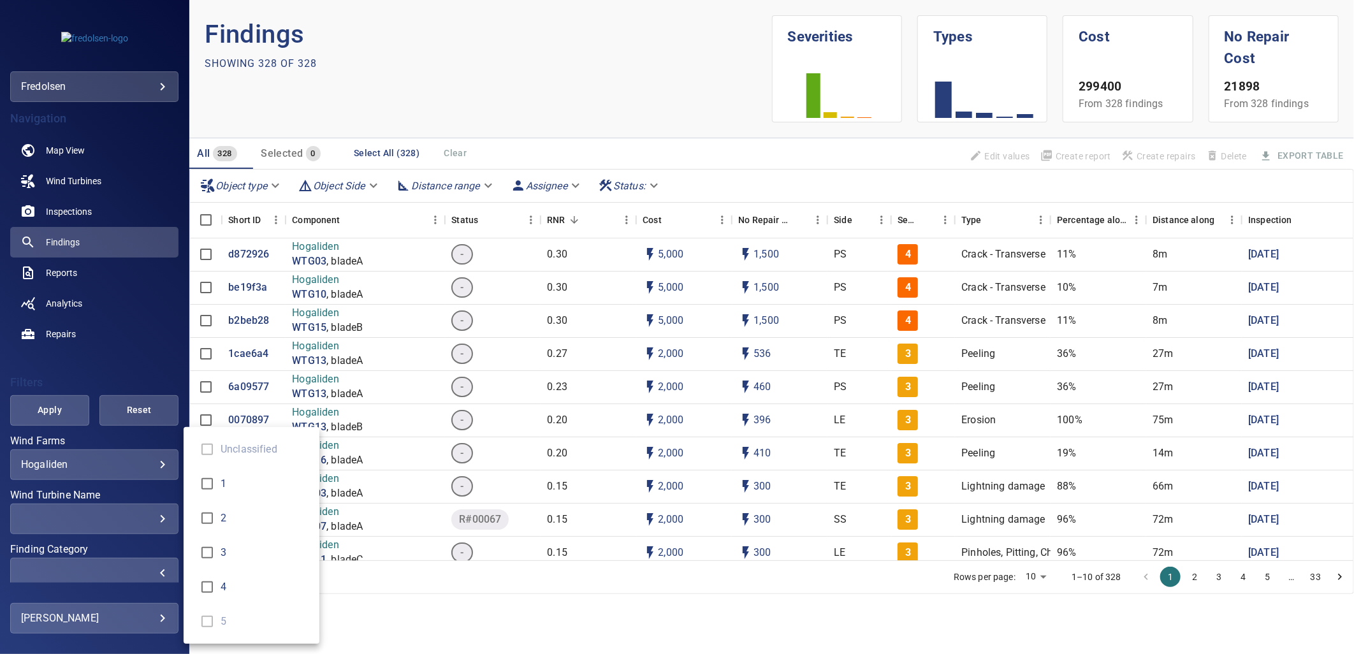
click at [92, 368] on div "Finding Category" at bounding box center [677, 327] width 1354 height 654
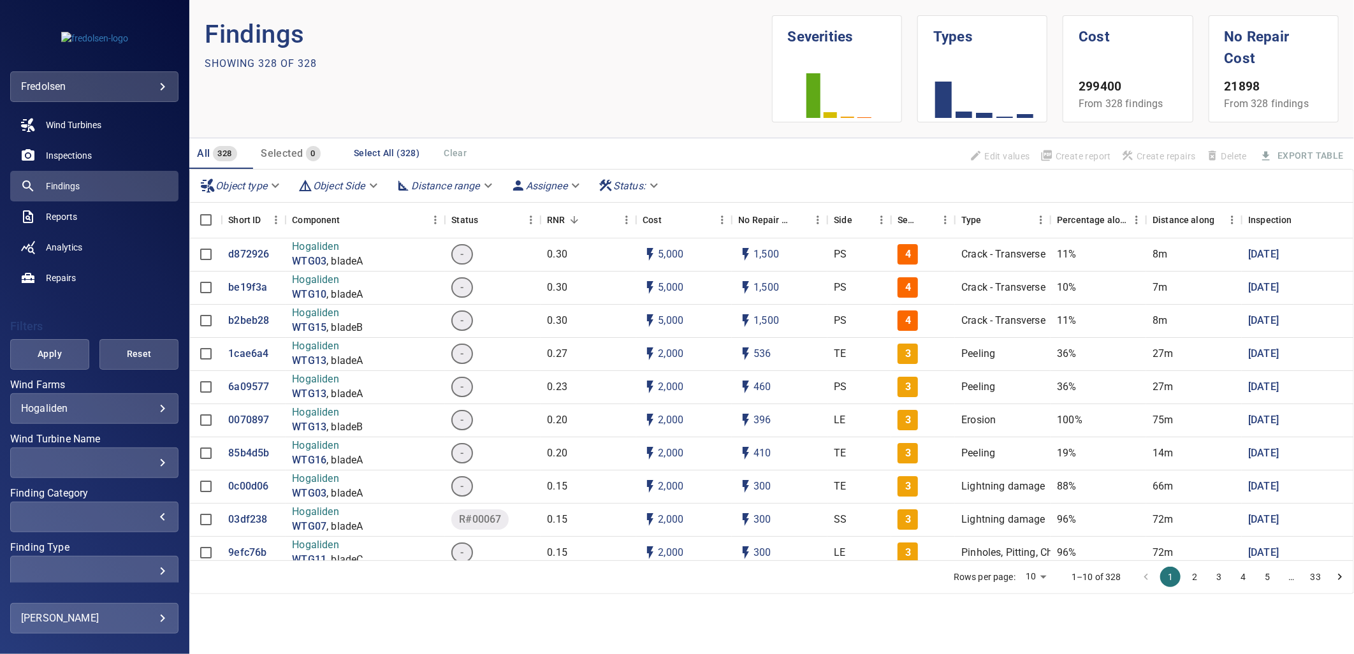
scroll to position [111, 0]
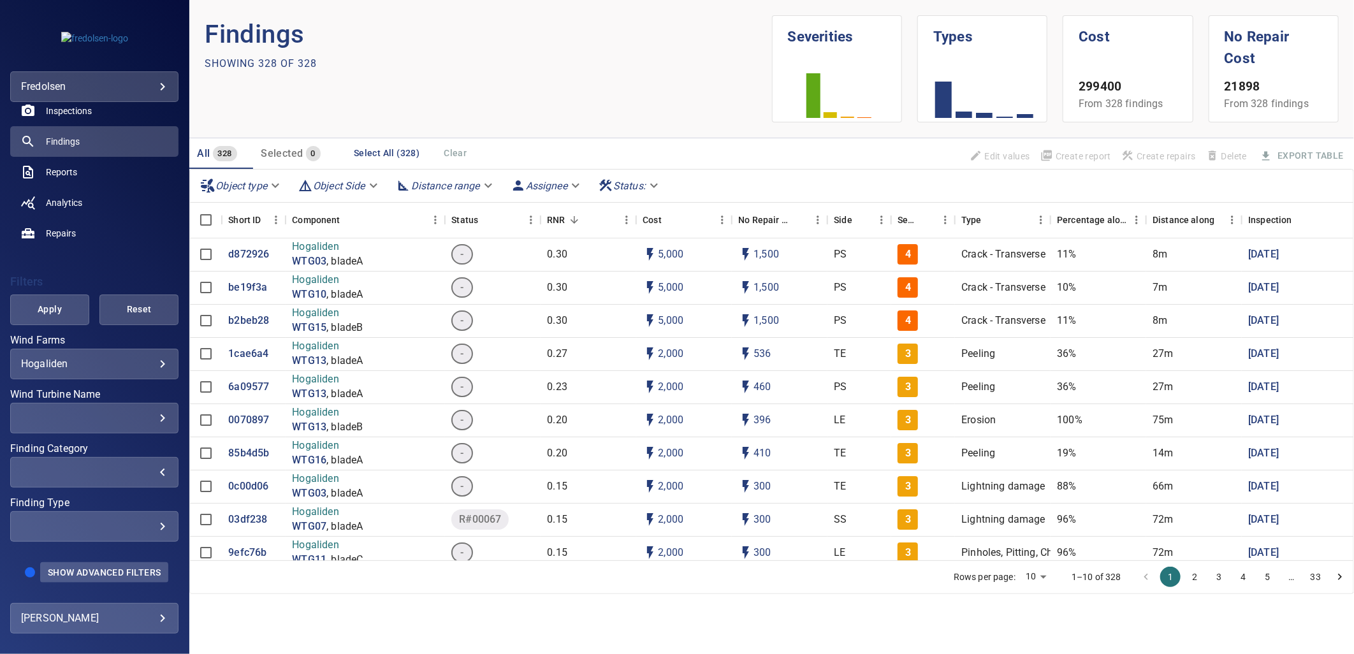
click at [107, 568] on span "Show Advanced Filters" at bounding box center [104, 572] width 113 height 10
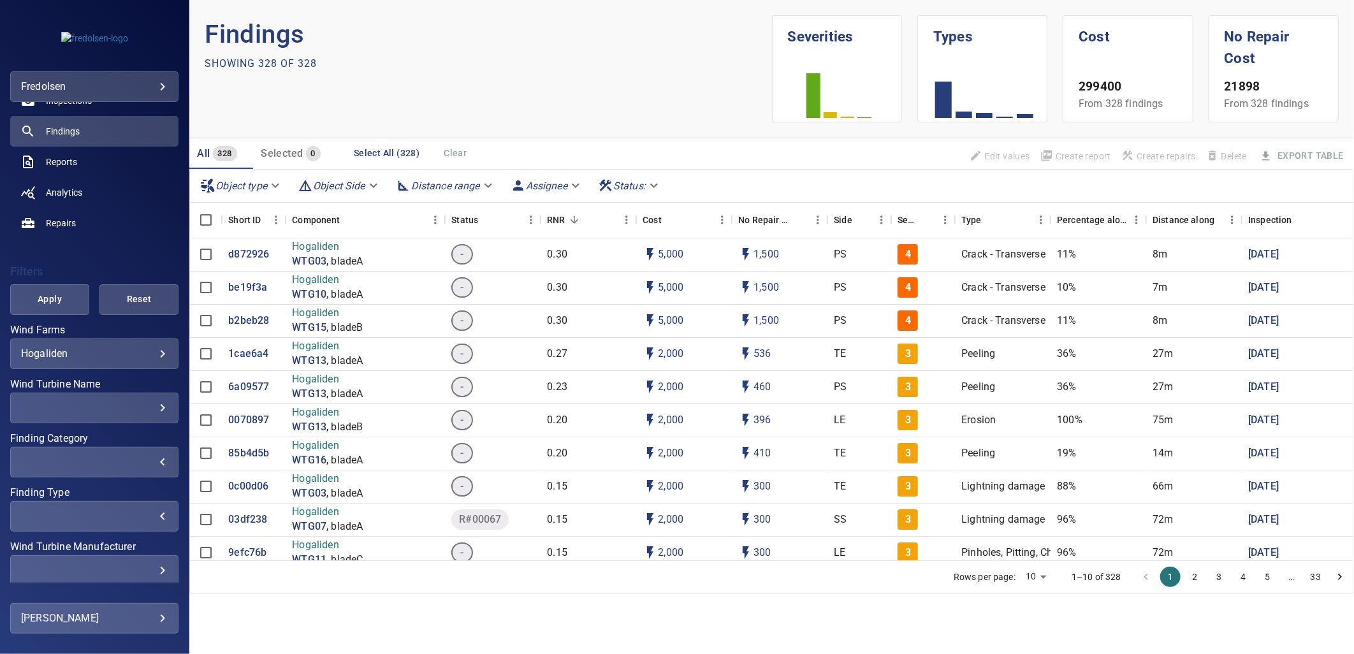
click at [143, 517] on div "​" at bounding box center [94, 516] width 147 height 12
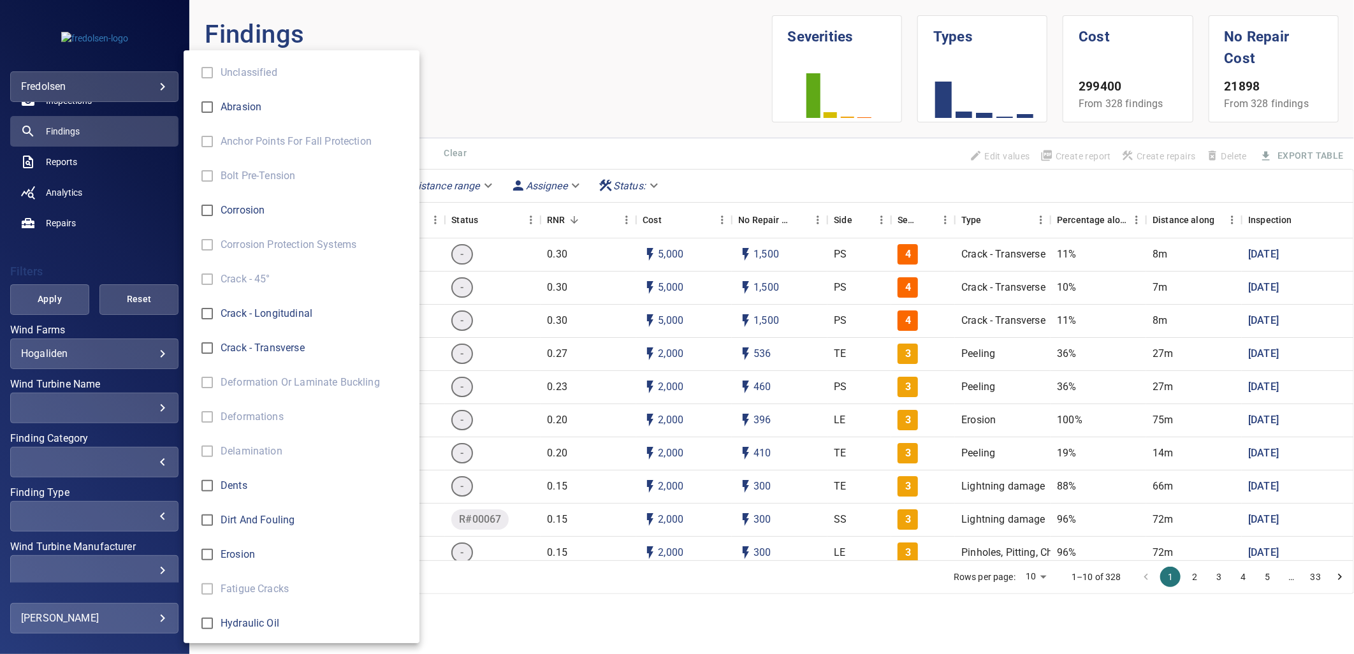
type input "*******"
click at [60, 309] on div "Finding Type" at bounding box center [677, 327] width 1354 height 654
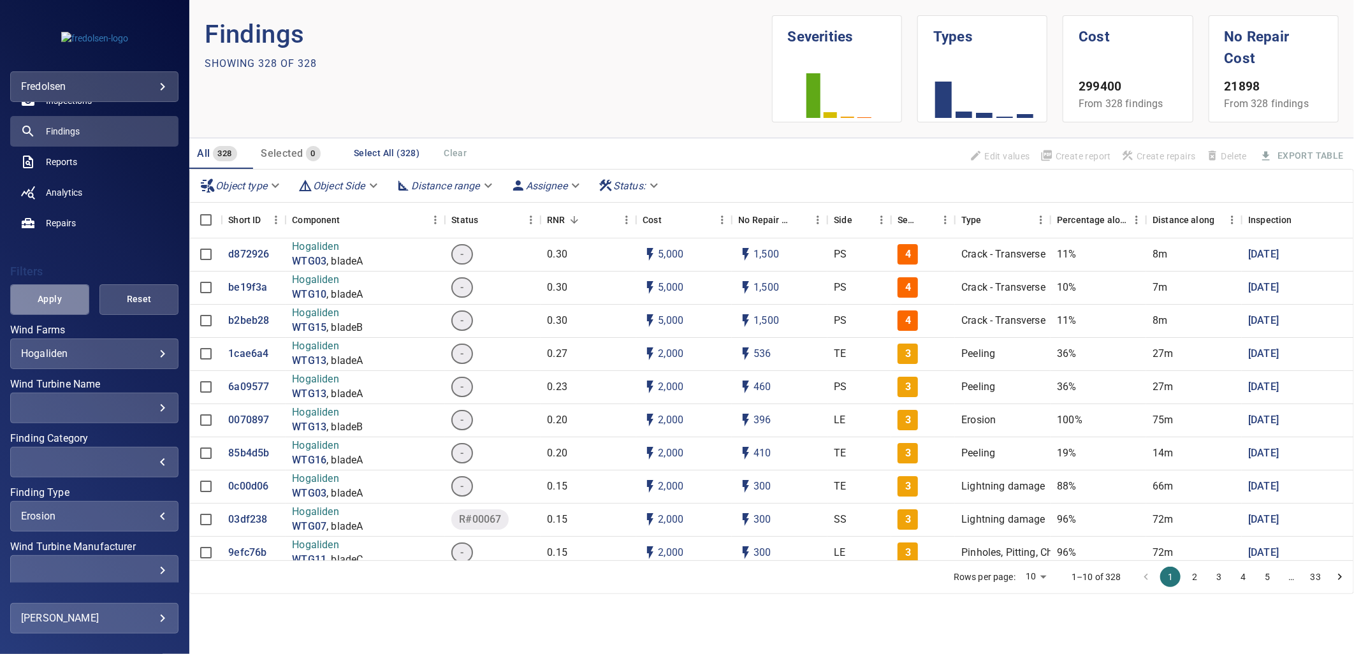
click at [60, 300] on span "Apply" at bounding box center [49, 299] width 47 height 16
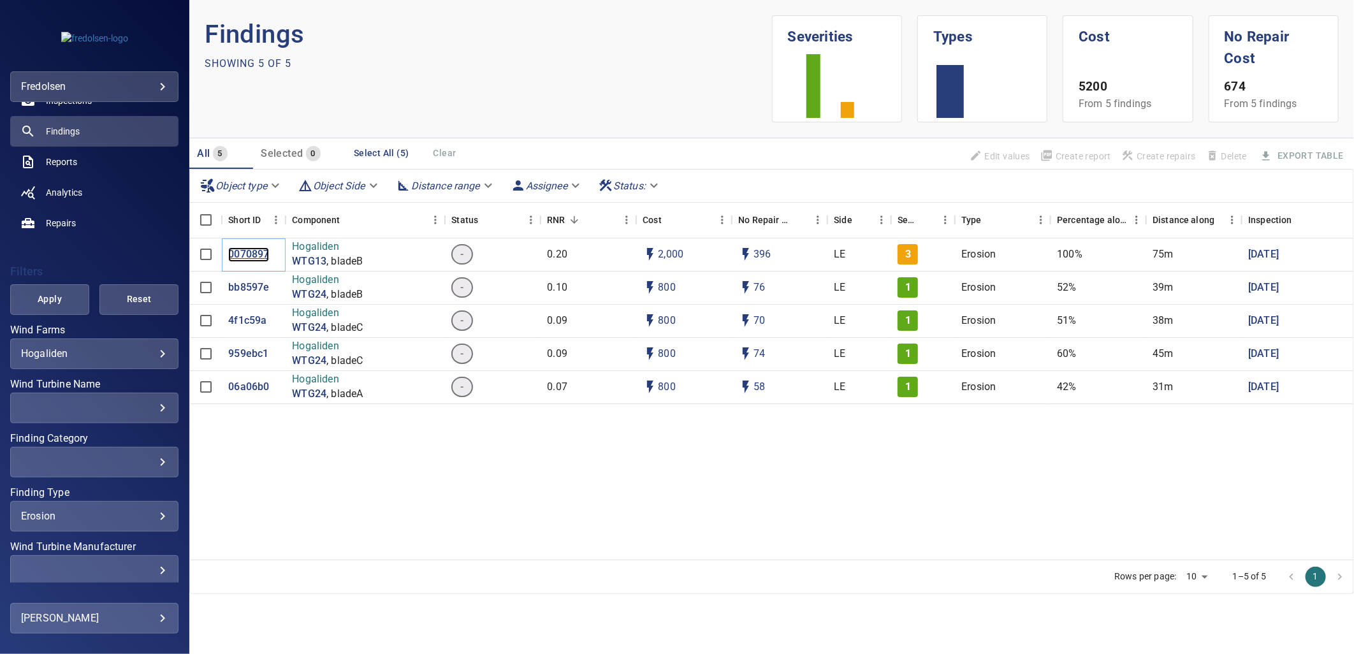
click at [252, 255] on p "0070897" at bounding box center [248, 254] width 41 height 15
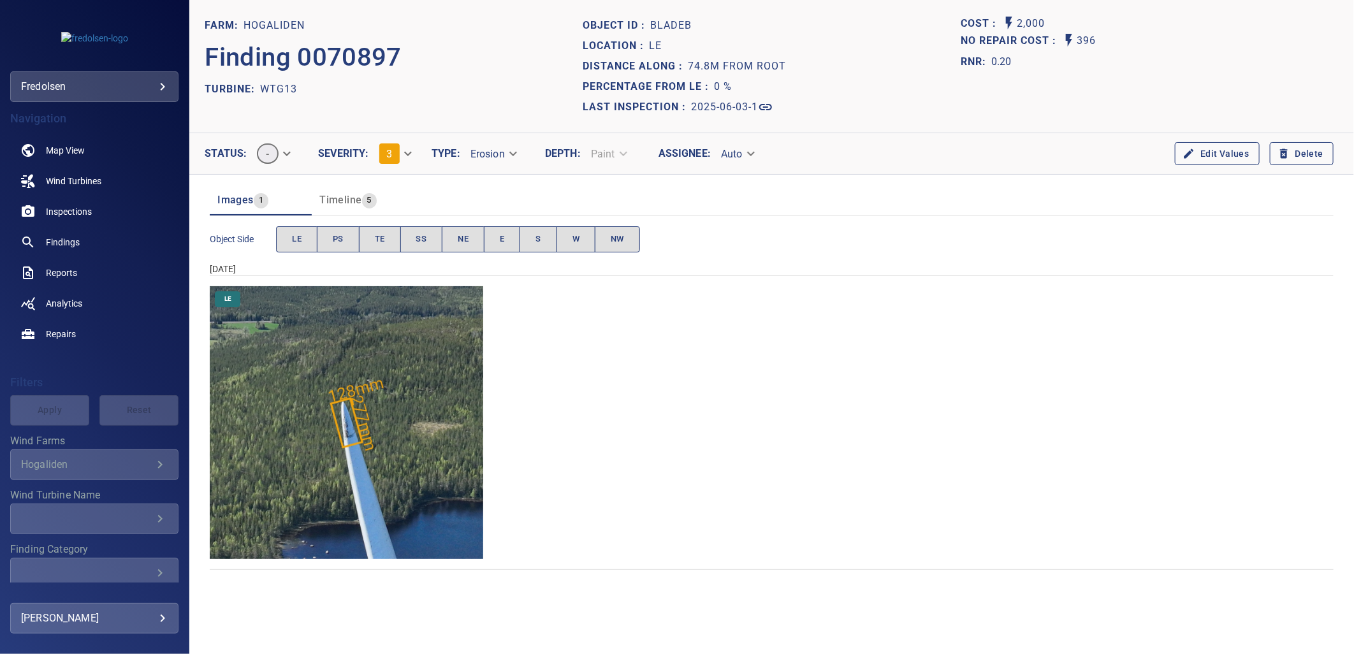
click at [360, 447] on img "Hogaliden/WTG13/2025-06-03-1/2025-06-03-5/image30wp32.jpg" at bounding box center [346, 422] width 273 height 273
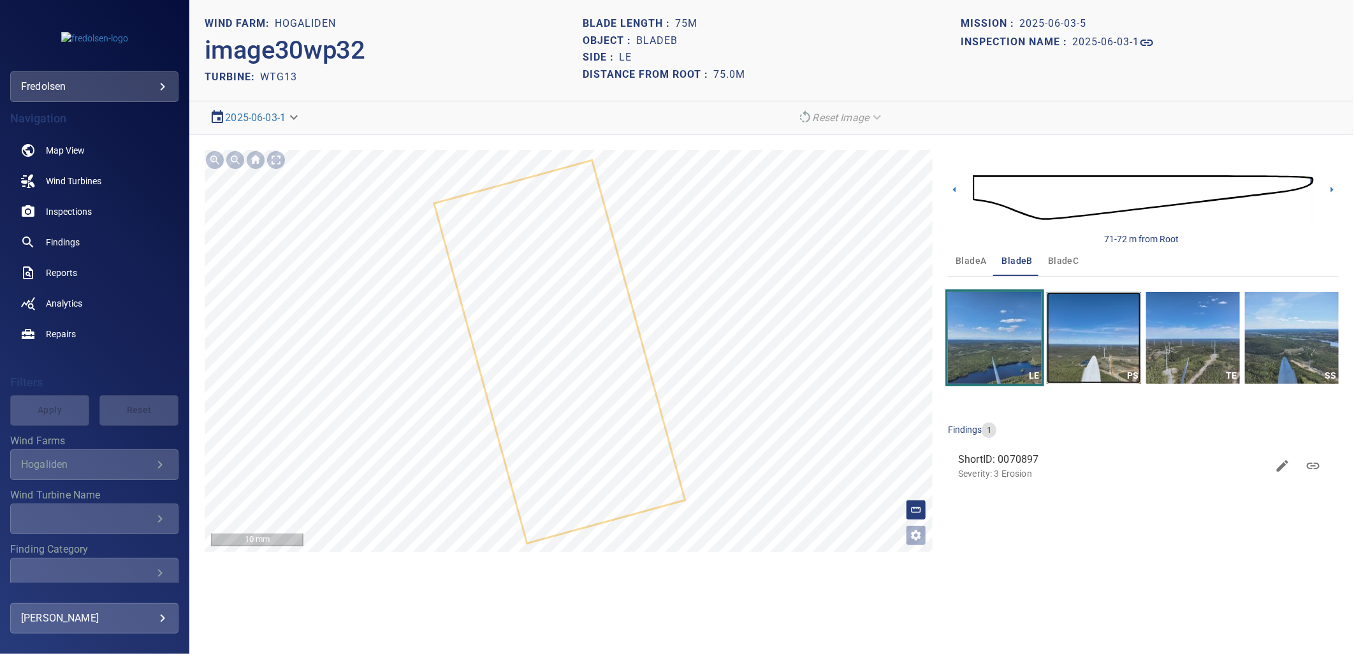
click at [1071, 367] on img "button" at bounding box center [1094, 338] width 94 height 92
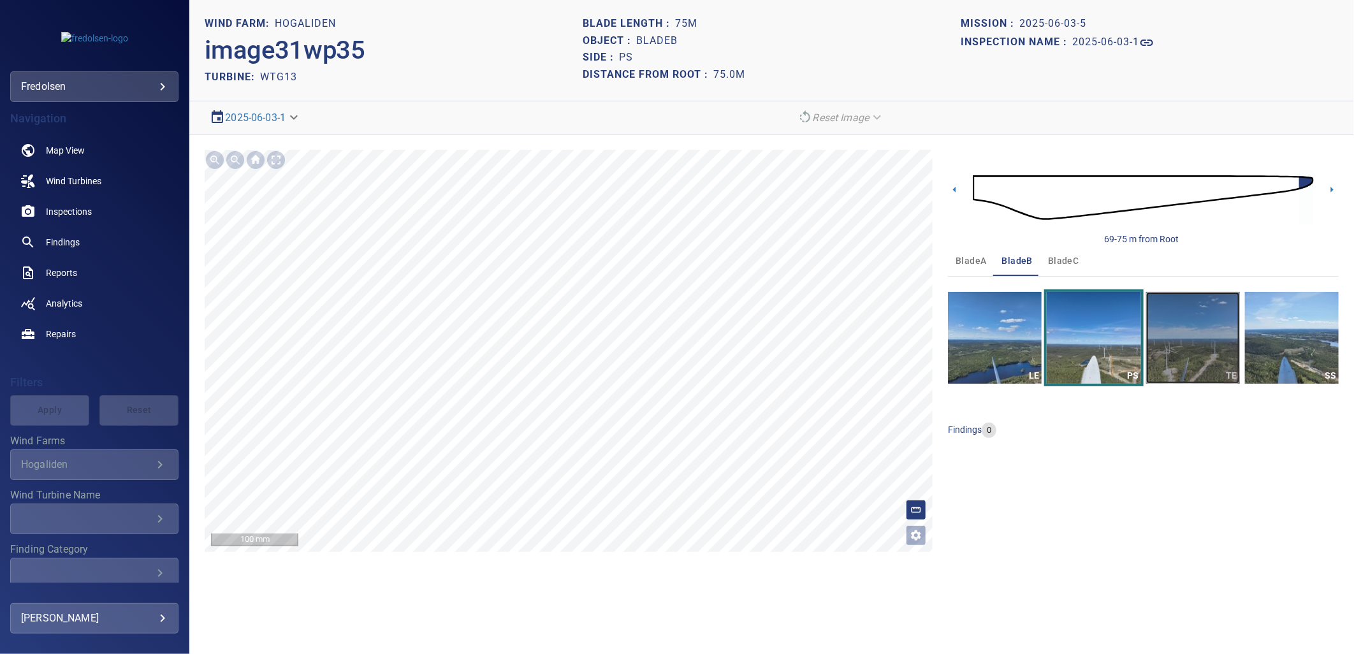
click at [1181, 347] on img "button" at bounding box center [1193, 338] width 94 height 92
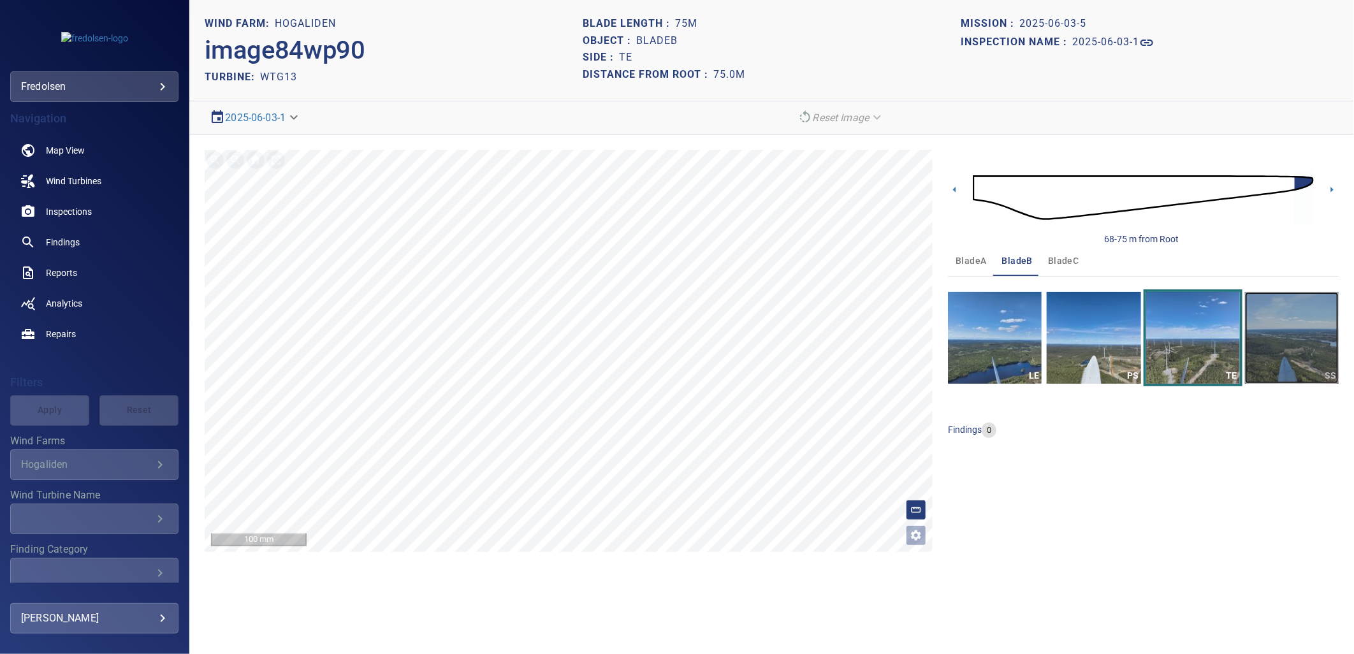
click at [1288, 357] on img "button" at bounding box center [1292, 338] width 94 height 92
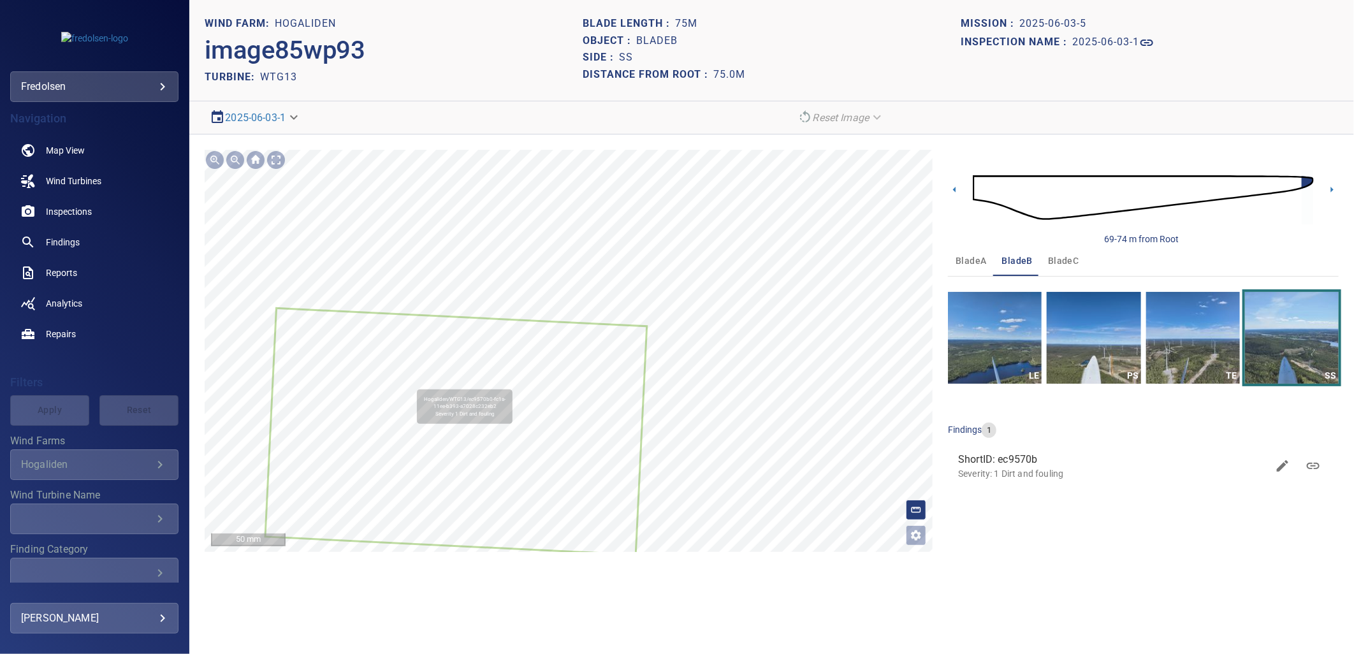
click at [419, 372] on icon at bounding box center [456, 431] width 380 height 244
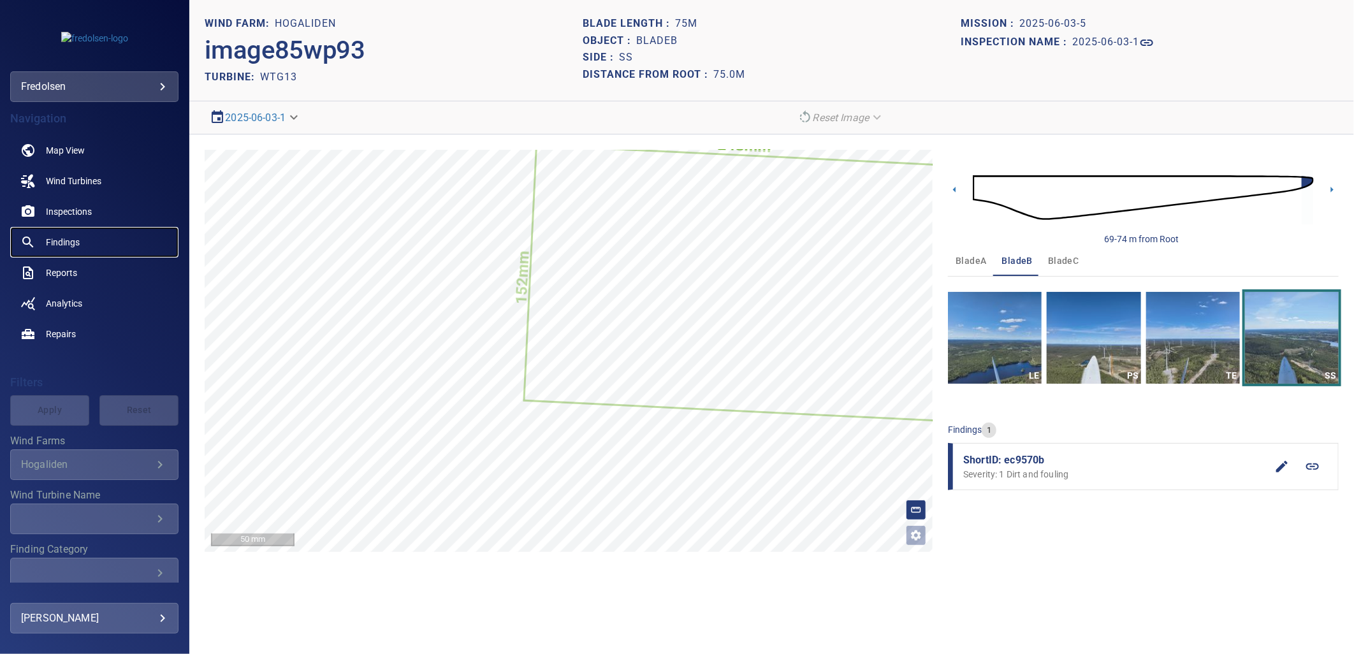
click at [64, 245] on span "Findings" at bounding box center [63, 242] width 34 height 13
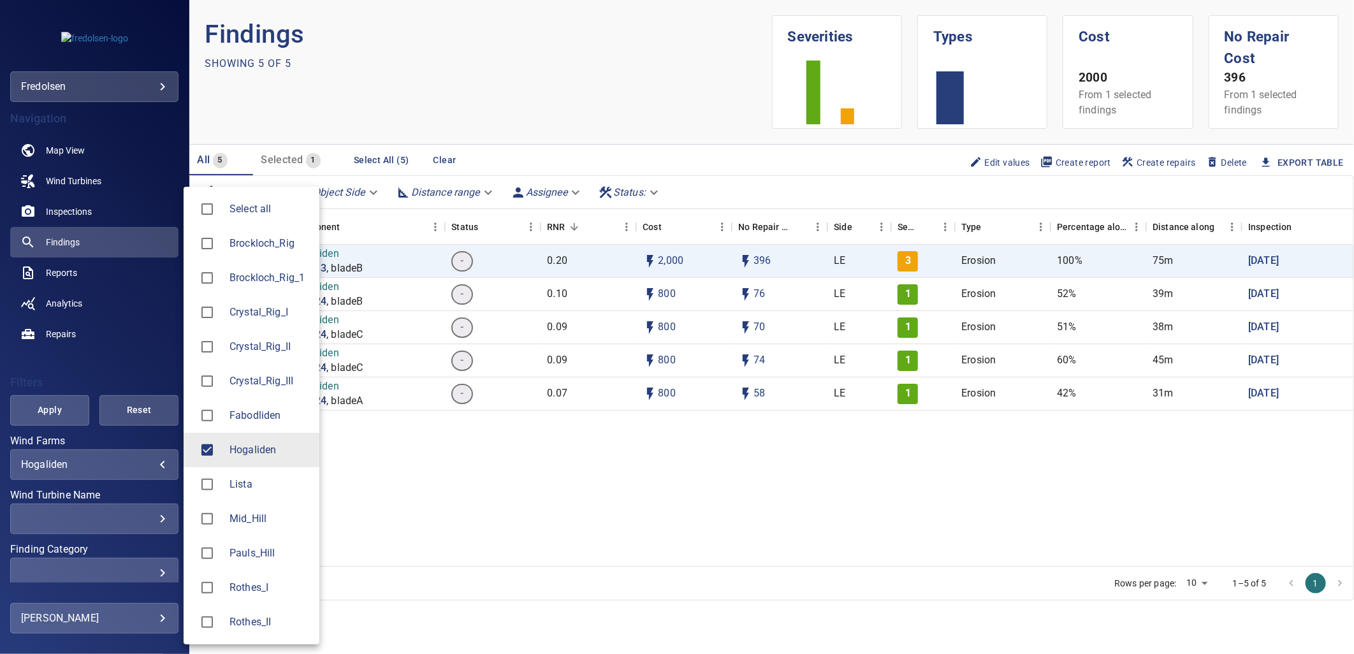
click at [59, 464] on body "**********" at bounding box center [677, 327] width 1354 height 654
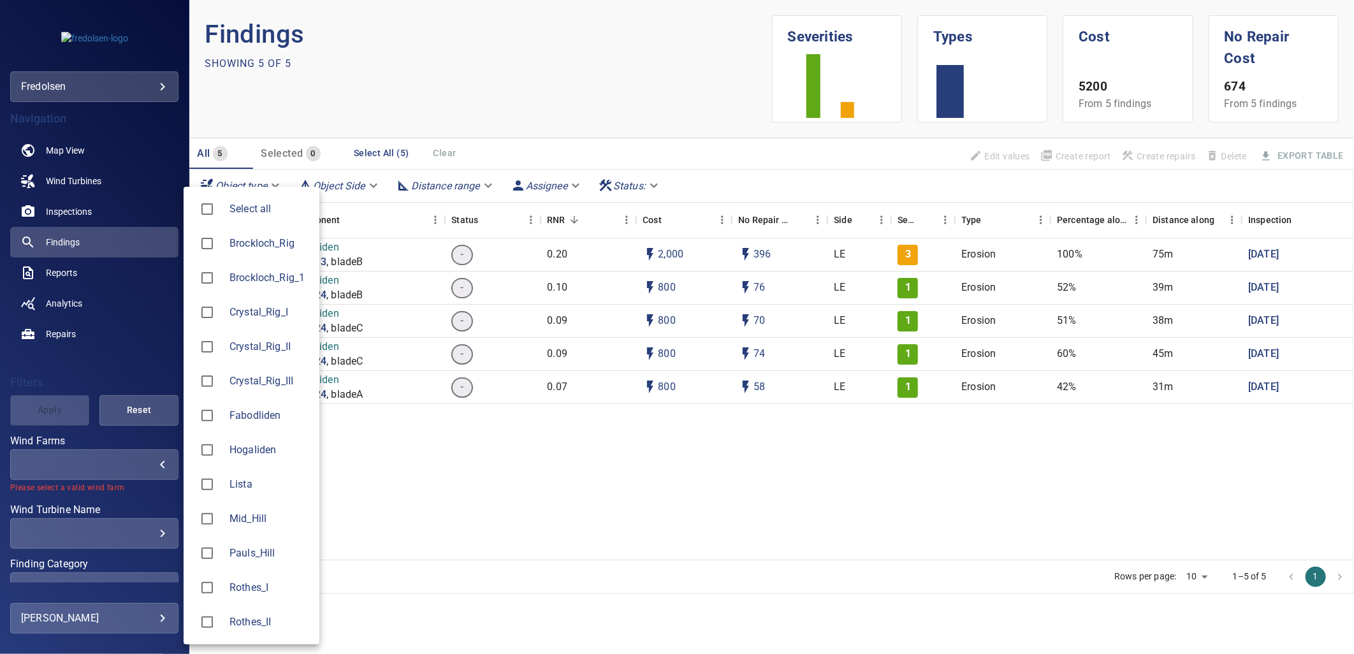
type input "*****"
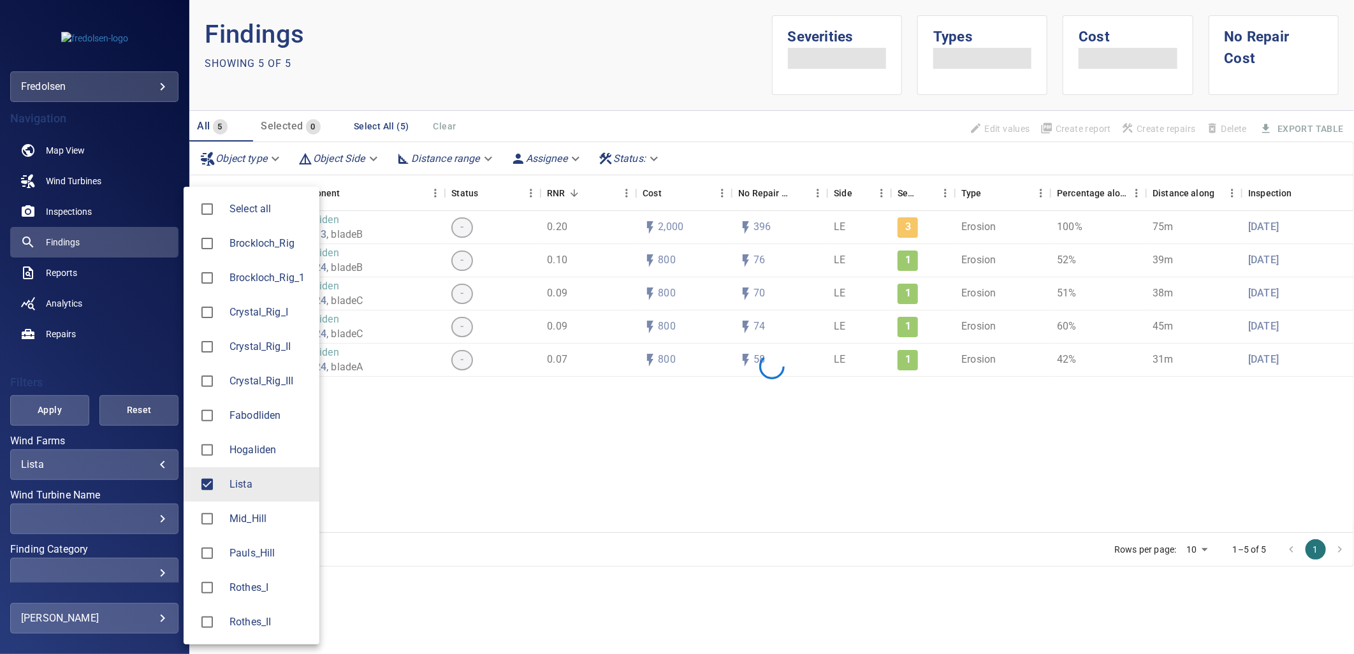
click at [38, 416] on div at bounding box center [677, 327] width 1354 height 654
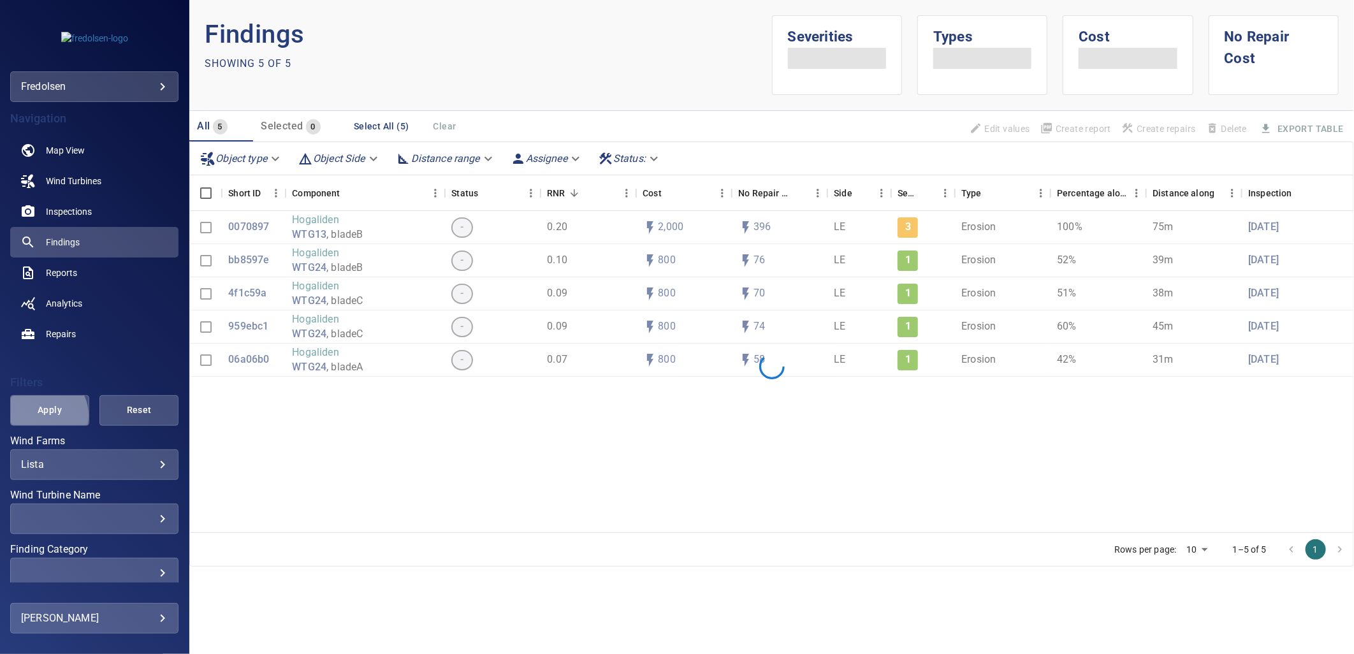
click at [40, 416] on span "Apply" at bounding box center [49, 410] width 47 height 16
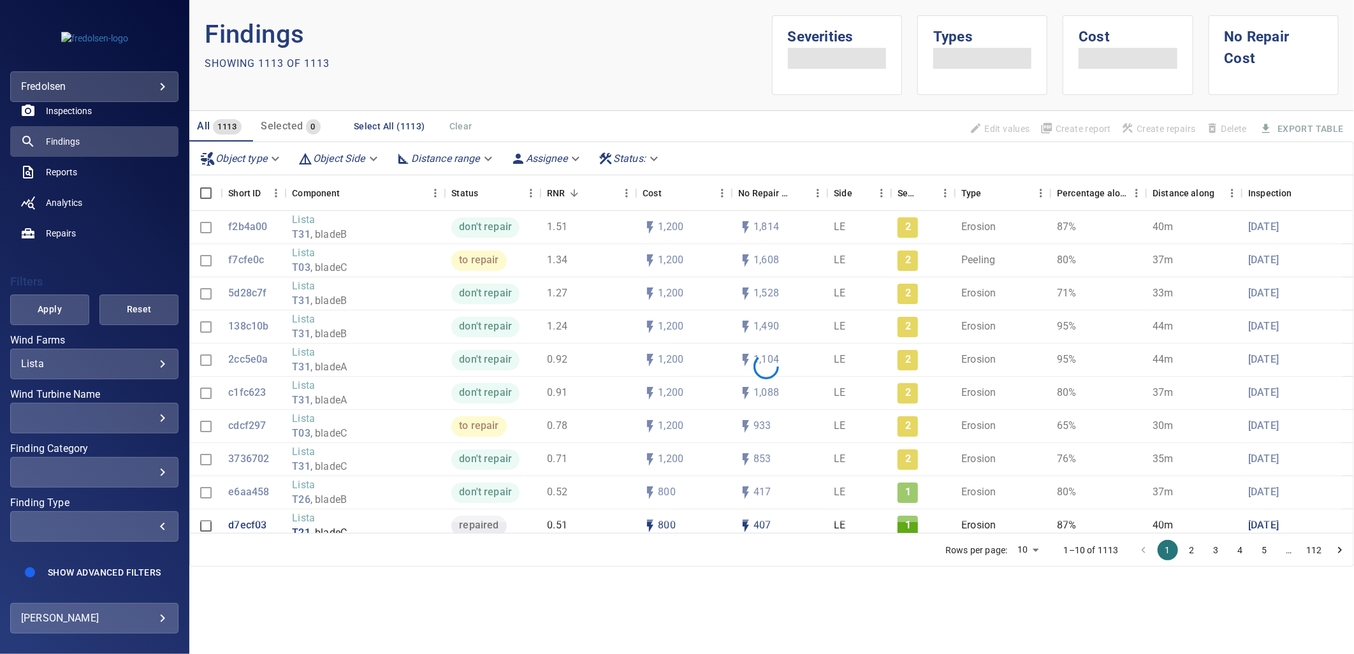
click at [93, 520] on div "​" at bounding box center [94, 526] width 147 height 12
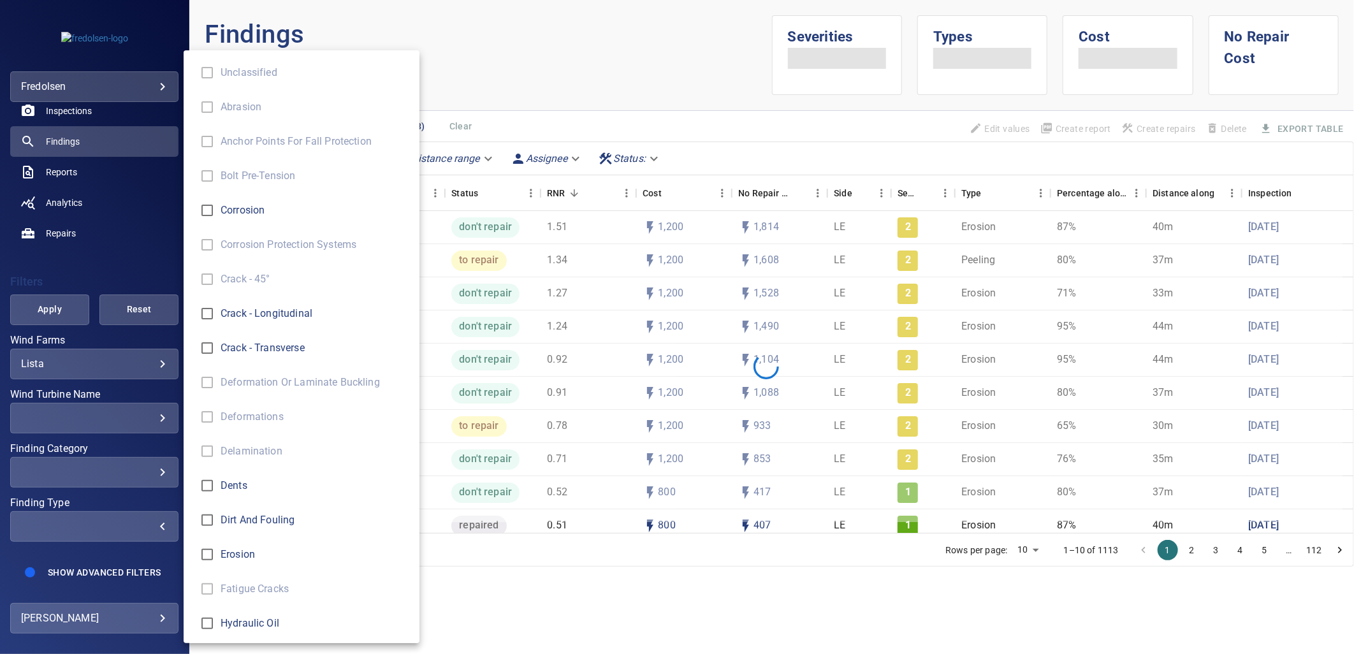
type input "*******"
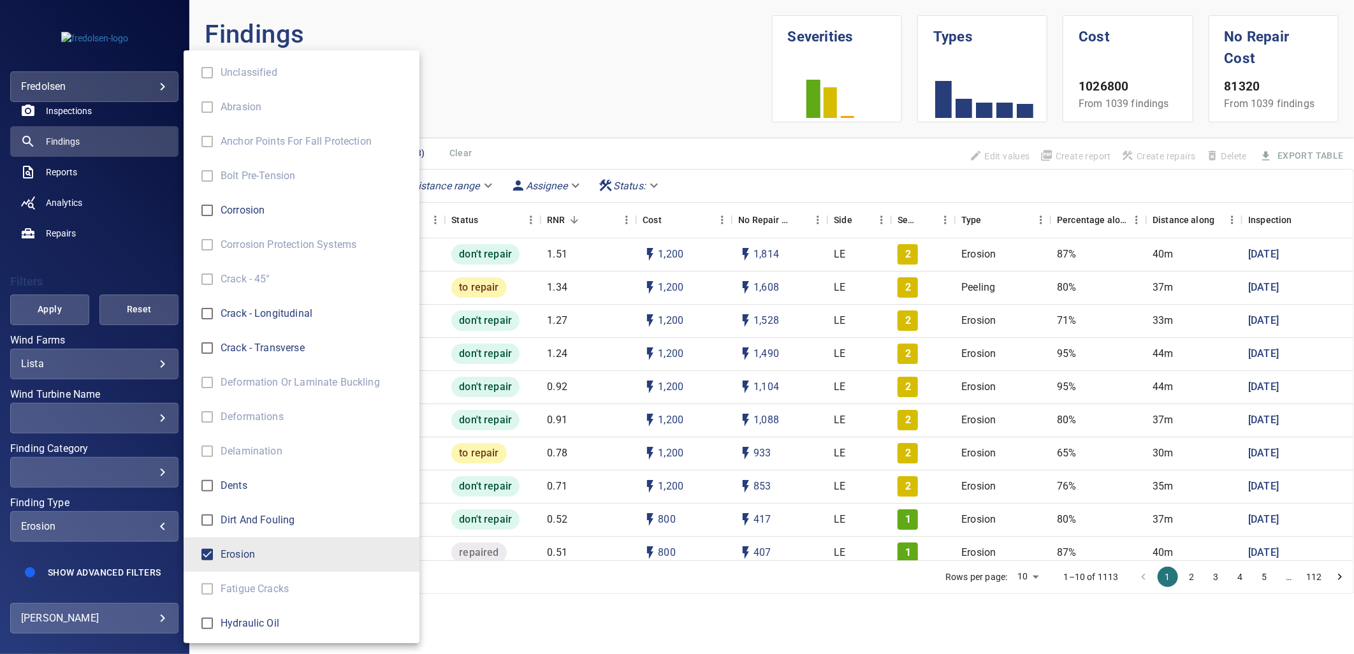
click at [48, 311] on div "Finding Type" at bounding box center [677, 327] width 1354 height 654
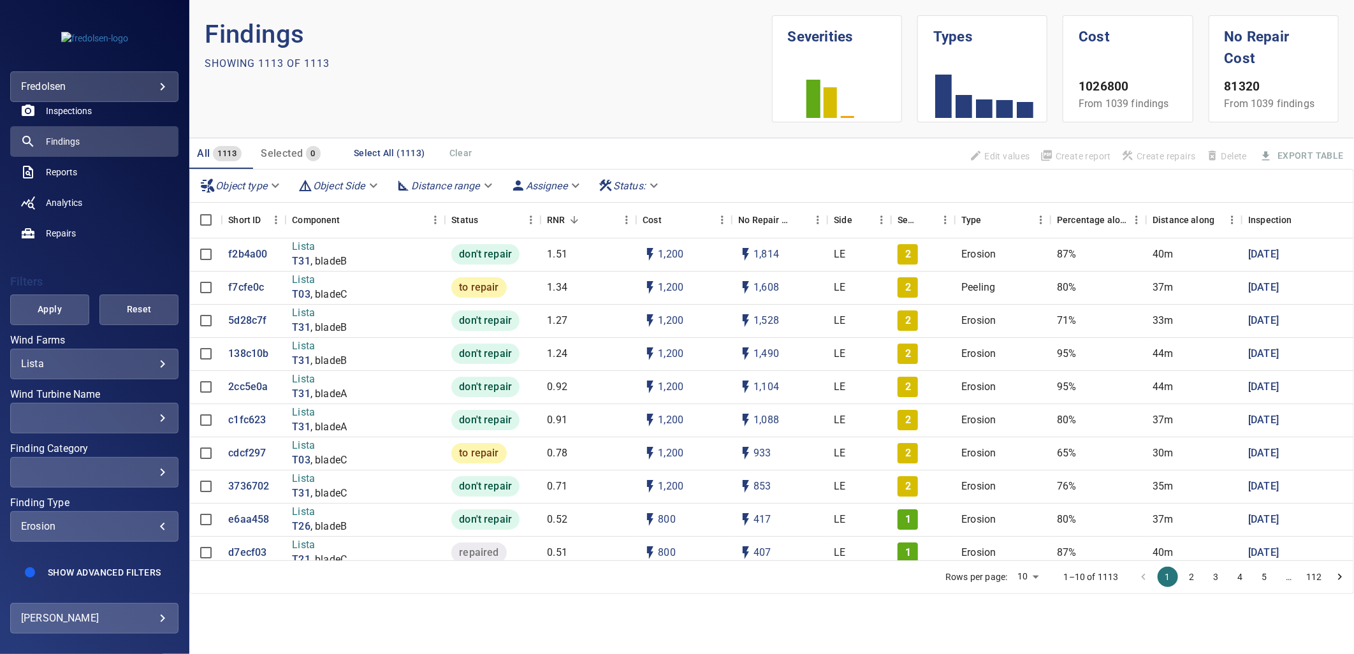
click at [51, 303] on span "Apply" at bounding box center [49, 310] width 47 height 16
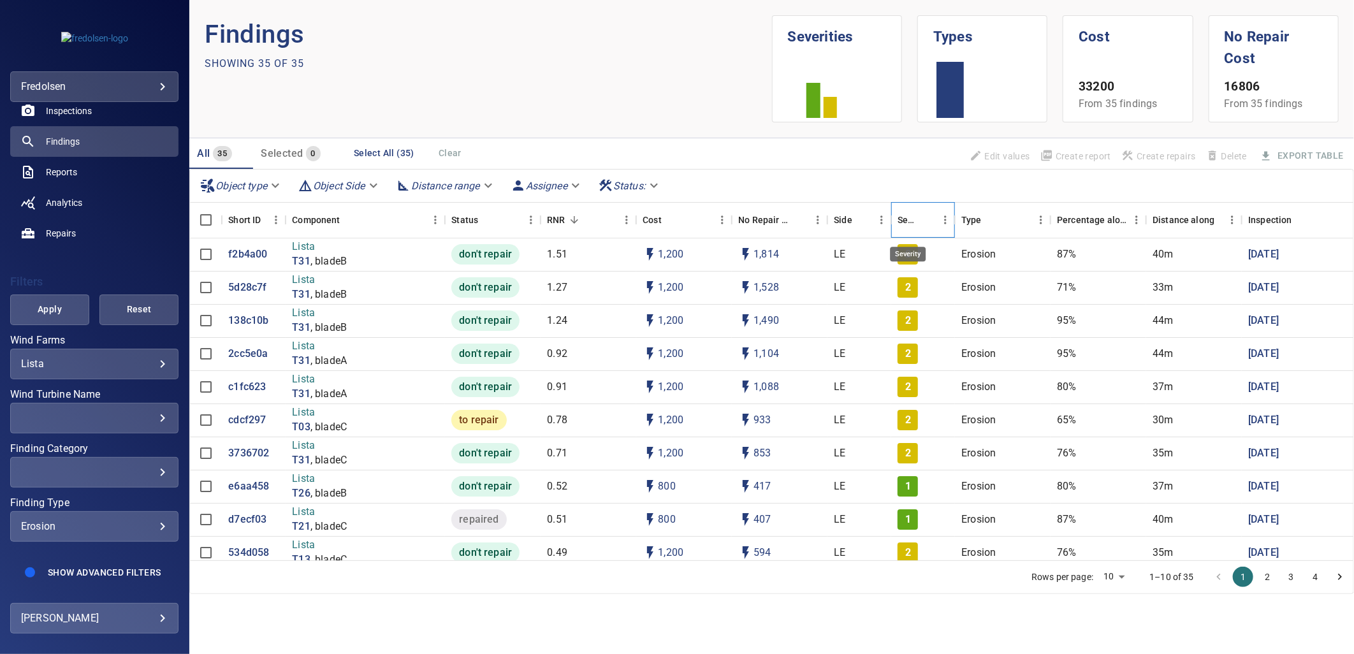
click at [904, 214] on div "Severity" at bounding box center [908, 220] width 20 height 36
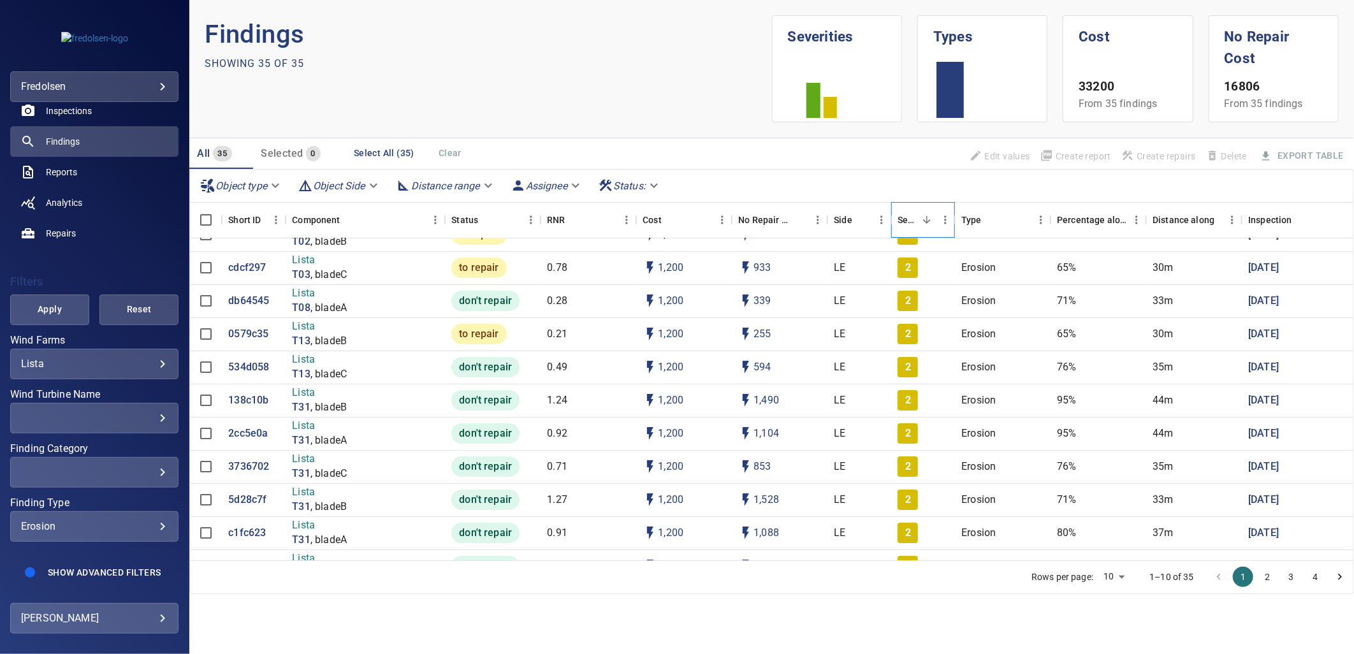
scroll to position [0, 0]
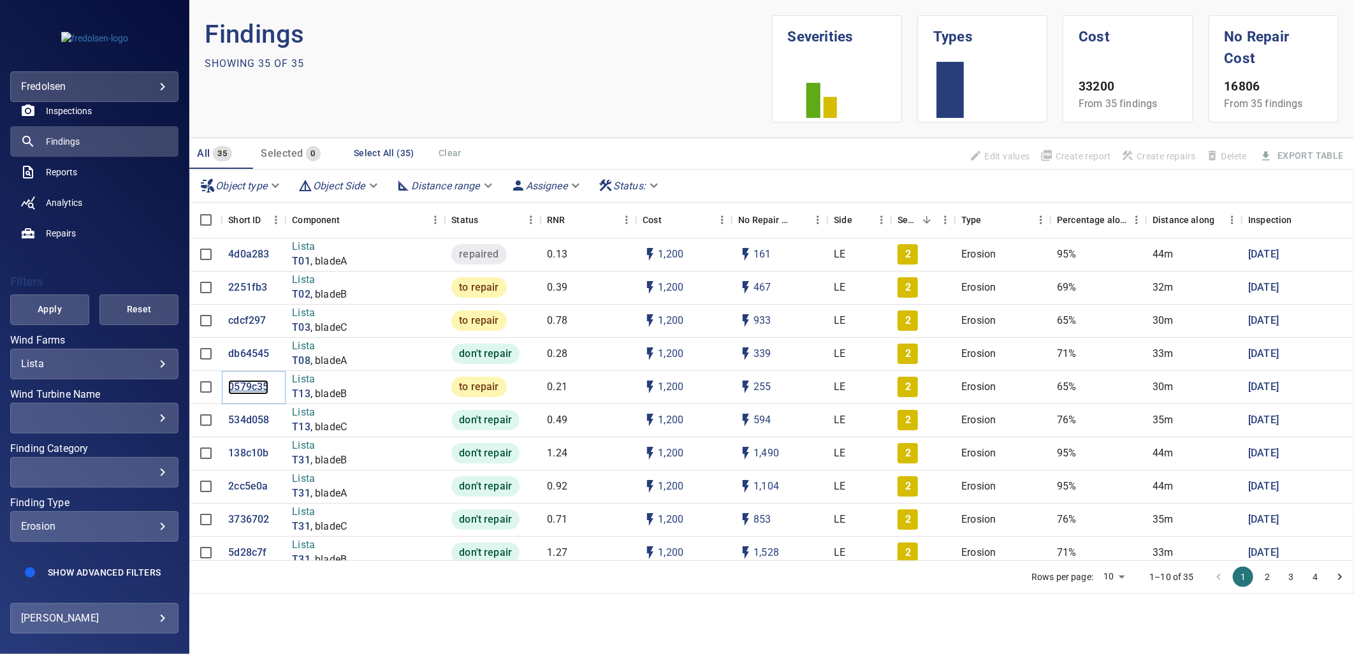
click at [241, 384] on p "0579c35" at bounding box center [248, 387] width 40 height 15
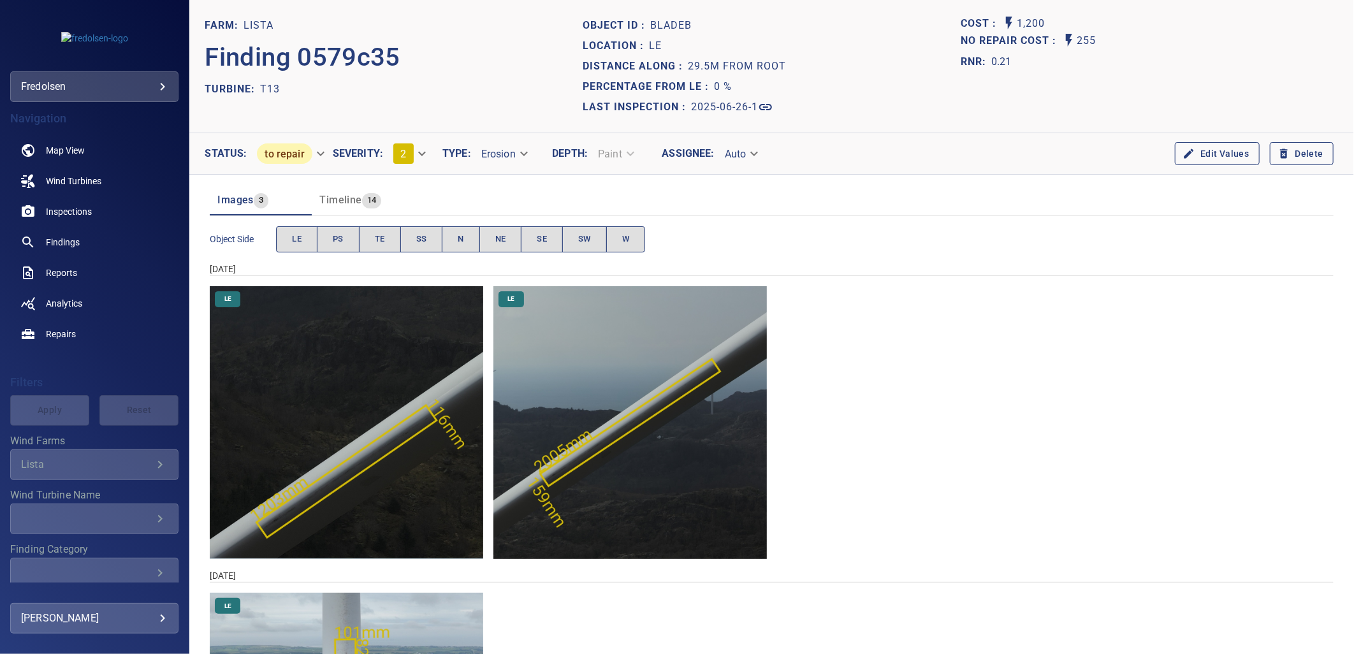
click at [373, 473] on img "Lista/T13/2024-04-25-2/2024-04-25-1/image120wp128.jpg" at bounding box center [346, 422] width 273 height 273
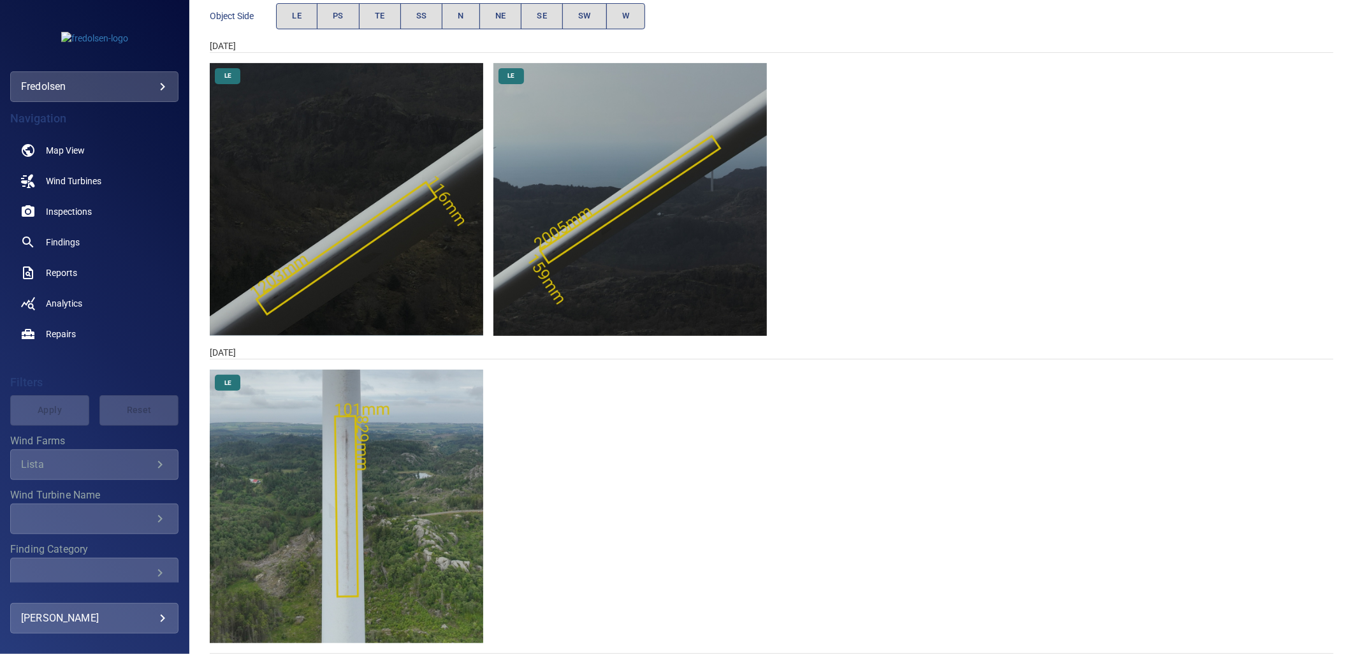
scroll to position [238, 0]
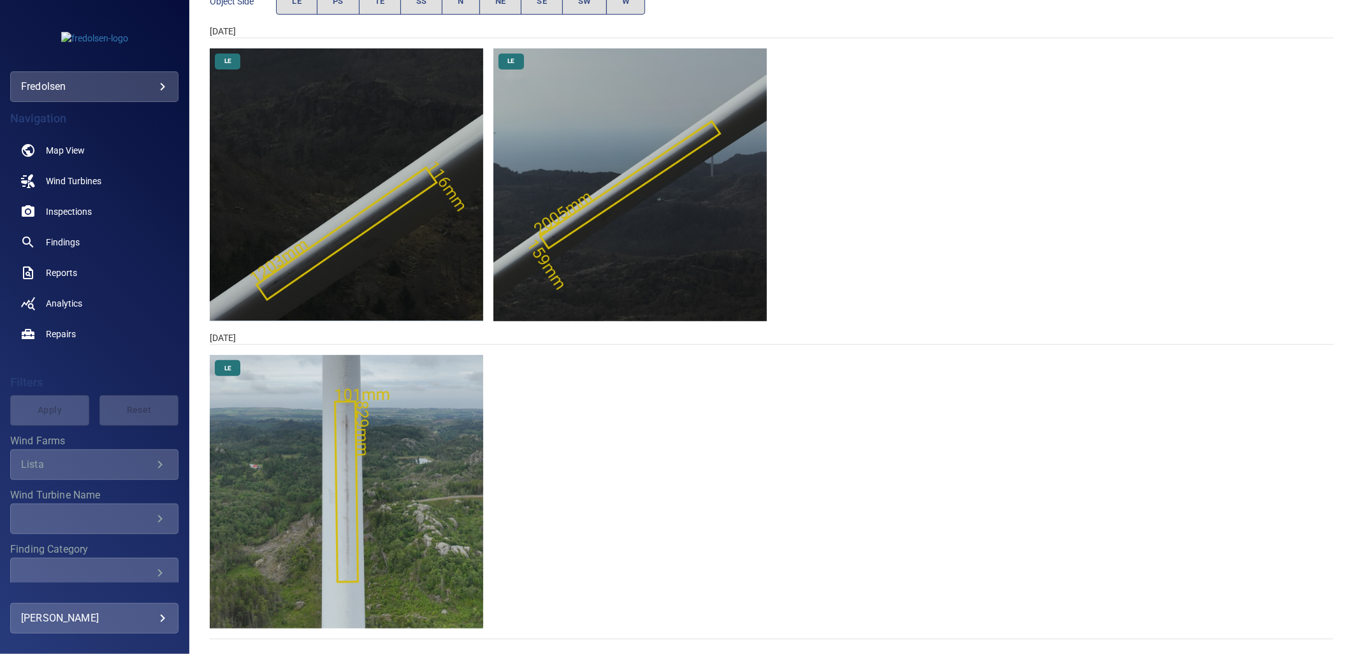
click at [335, 558] on img "Lista/T13/2025-06-26-1/2025-06-26-4/image15wp17.jpg" at bounding box center [346, 491] width 273 height 273
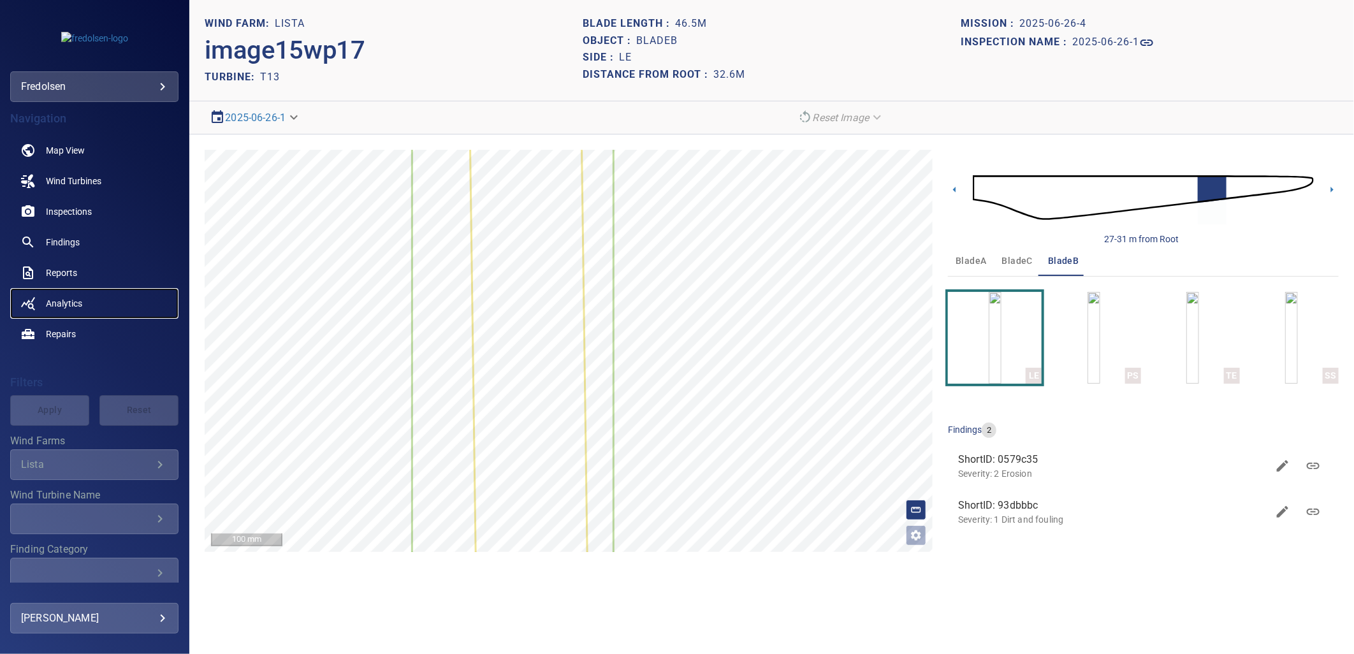
click at [64, 302] on span "Analytics" at bounding box center [64, 303] width 36 height 13
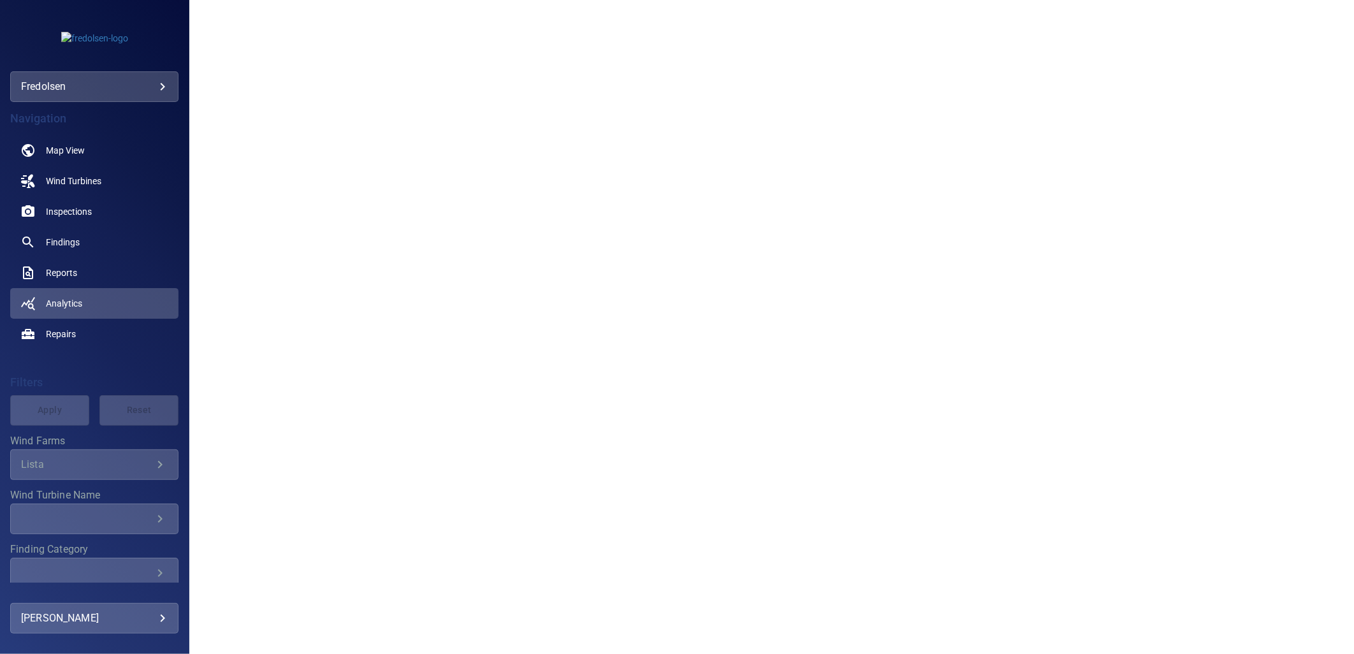
scroll to position [889, 0]
